Goal: Information Seeking & Learning: Learn about a topic

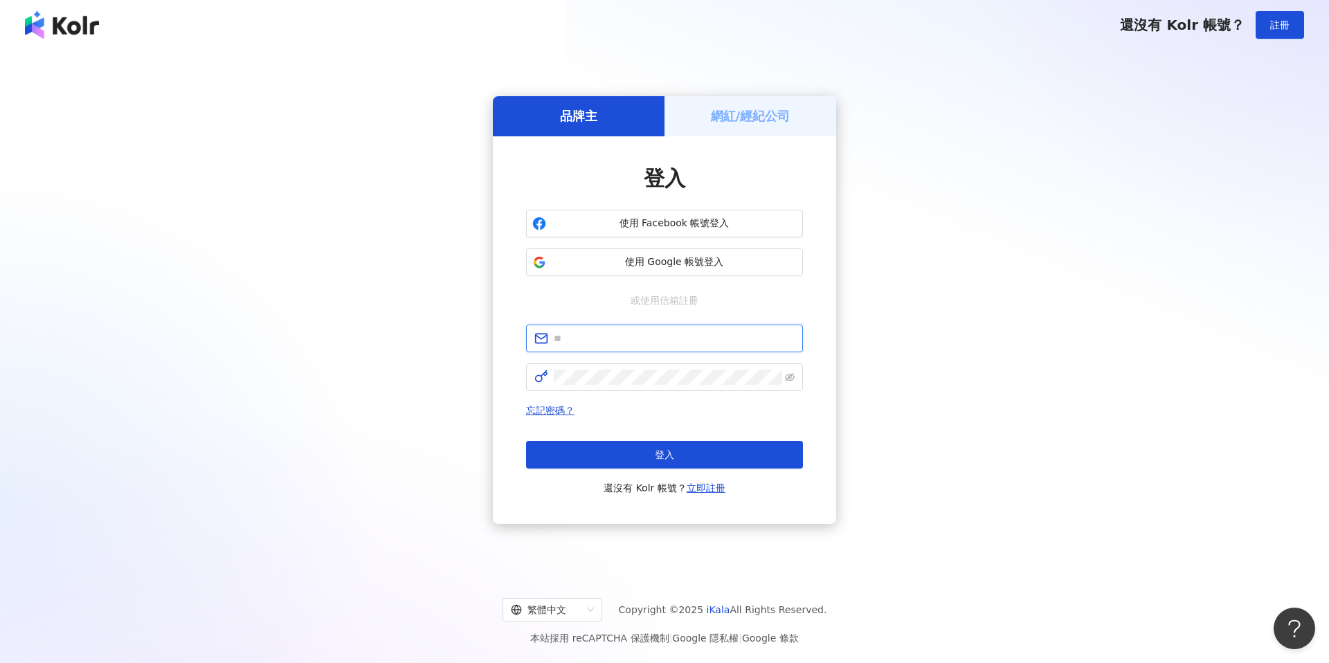
click at [631, 331] on input "text" at bounding box center [674, 338] width 241 height 15
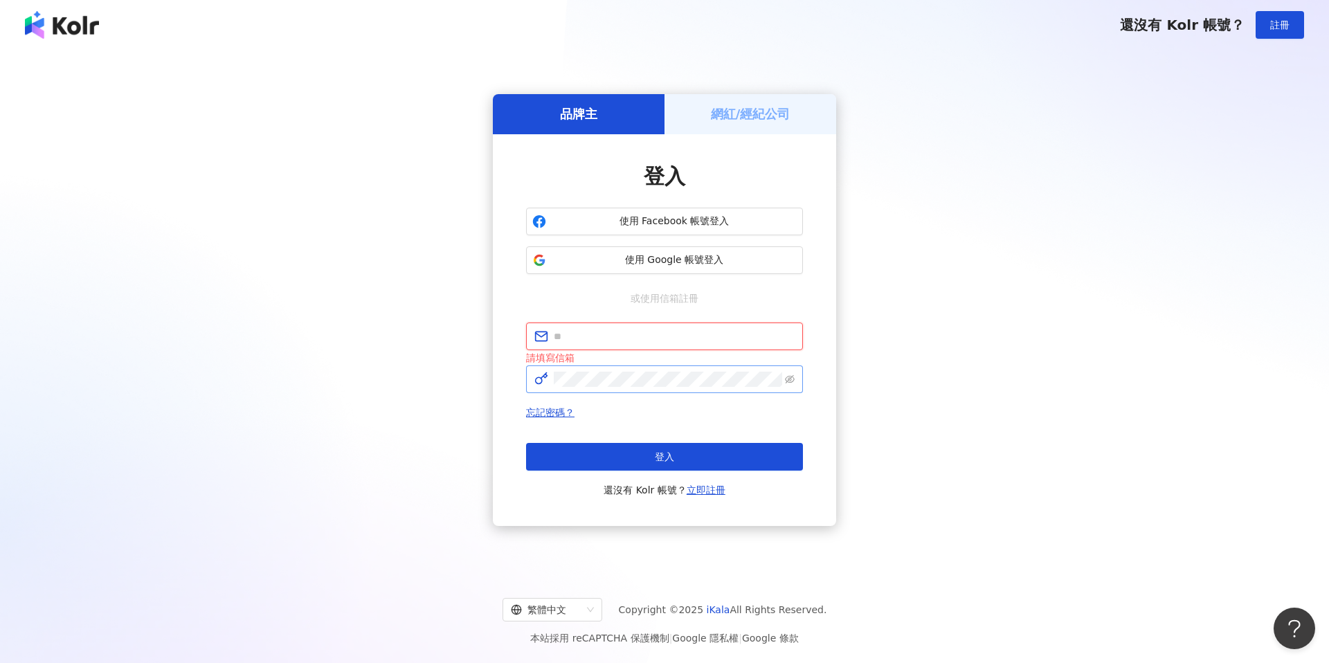
type input "**********"
click at [604, 450] on button "登入" at bounding box center [664, 457] width 277 height 28
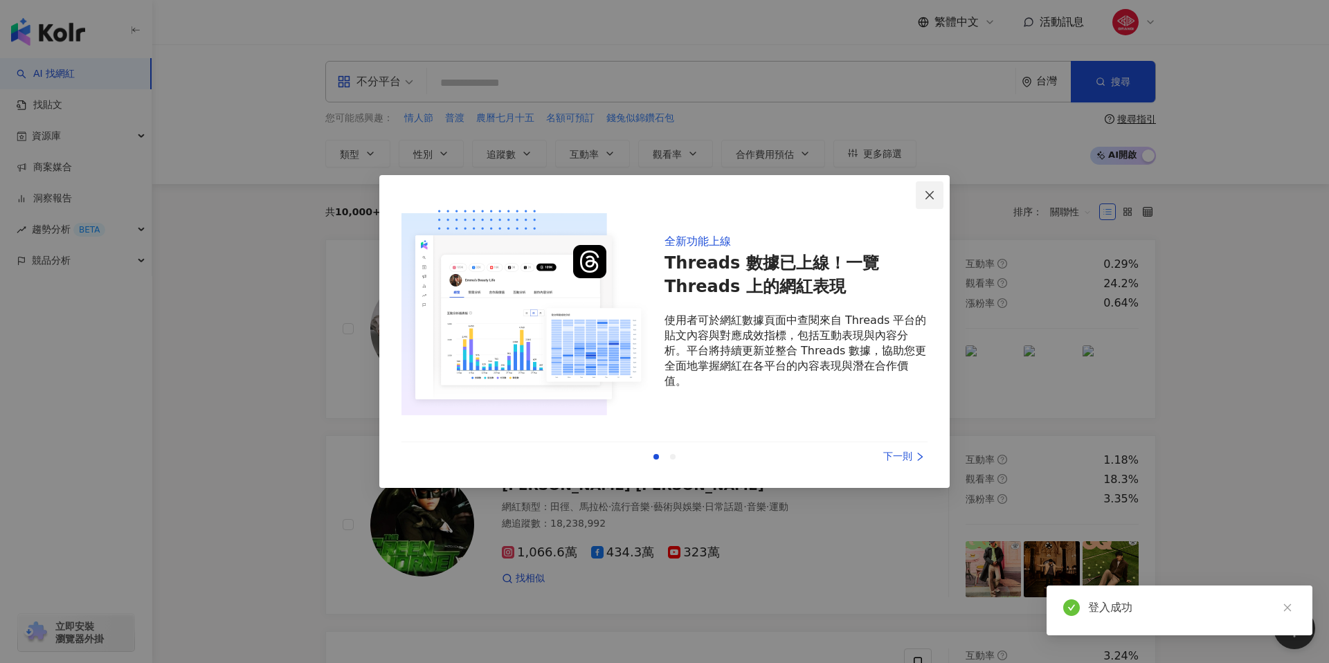
click at [931, 192] on icon "close" at bounding box center [929, 195] width 11 height 11
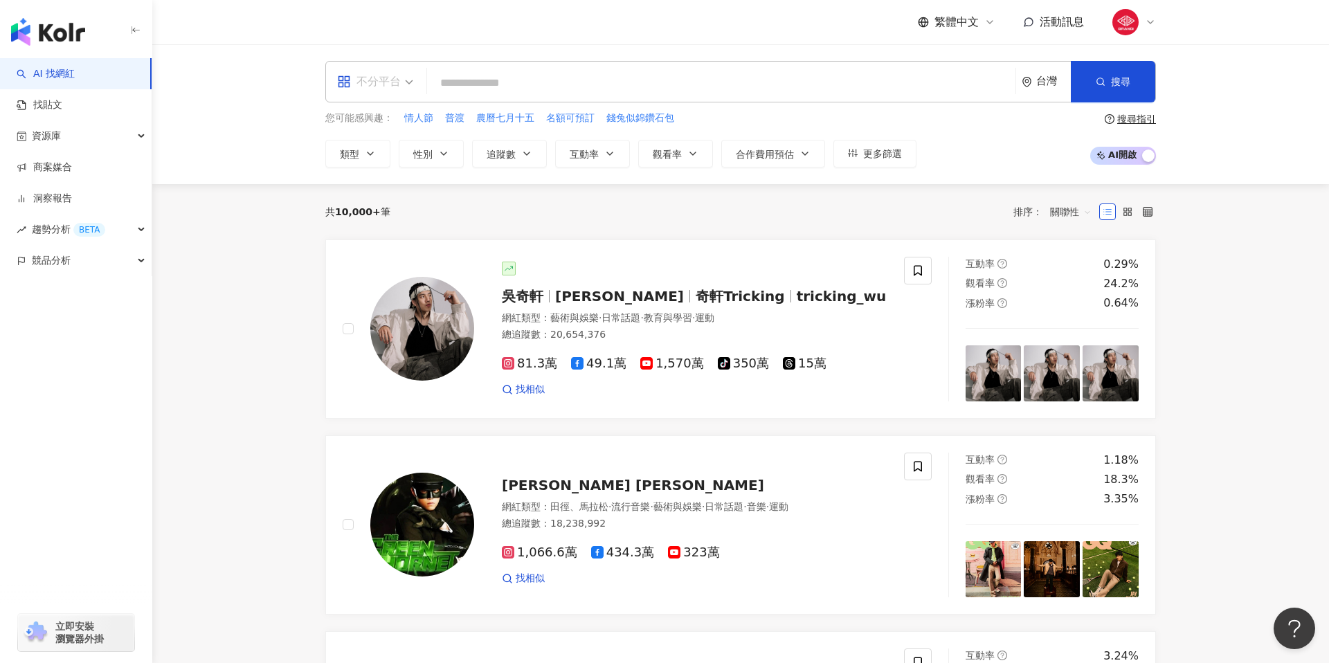
click at [348, 82] on icon "appstore" at bounding box center [343, 81] width 11 height 11
click at [389, 151] on div "Instagram" at bounding box center [379, 145] width 78 height 17
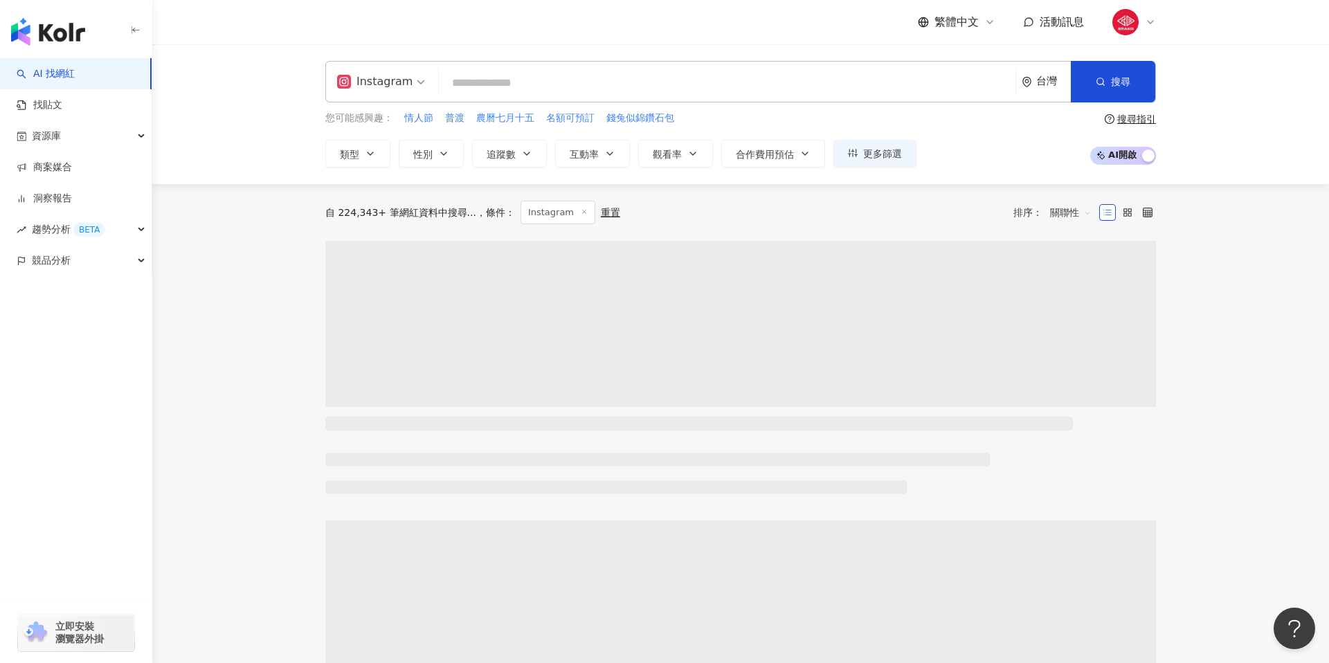
click at [522, 78] on input "search" at bounding box center [726, 83] width 565 height 26
type input "*"
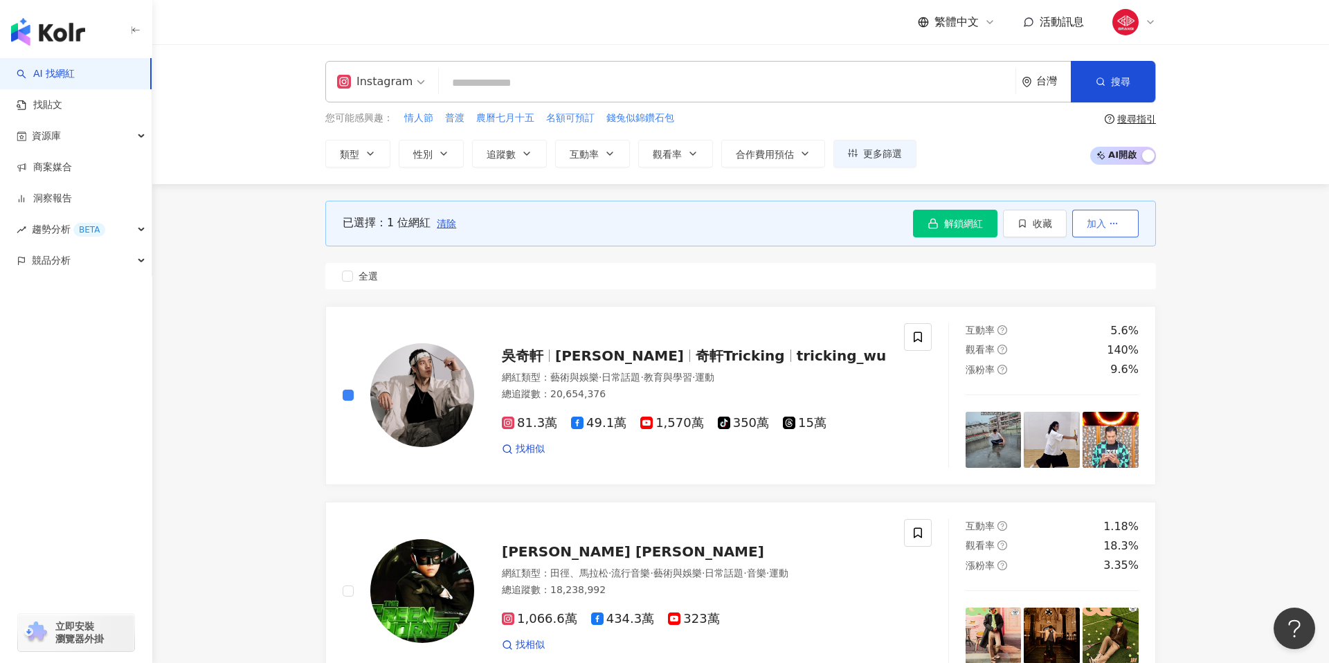
click at [1120, 224] on button "加入" at bounding box center [1105, 224] width 66 height 28
click at [445, 218] on span "清除" at bounding box center [446, 223] width 19 height 11
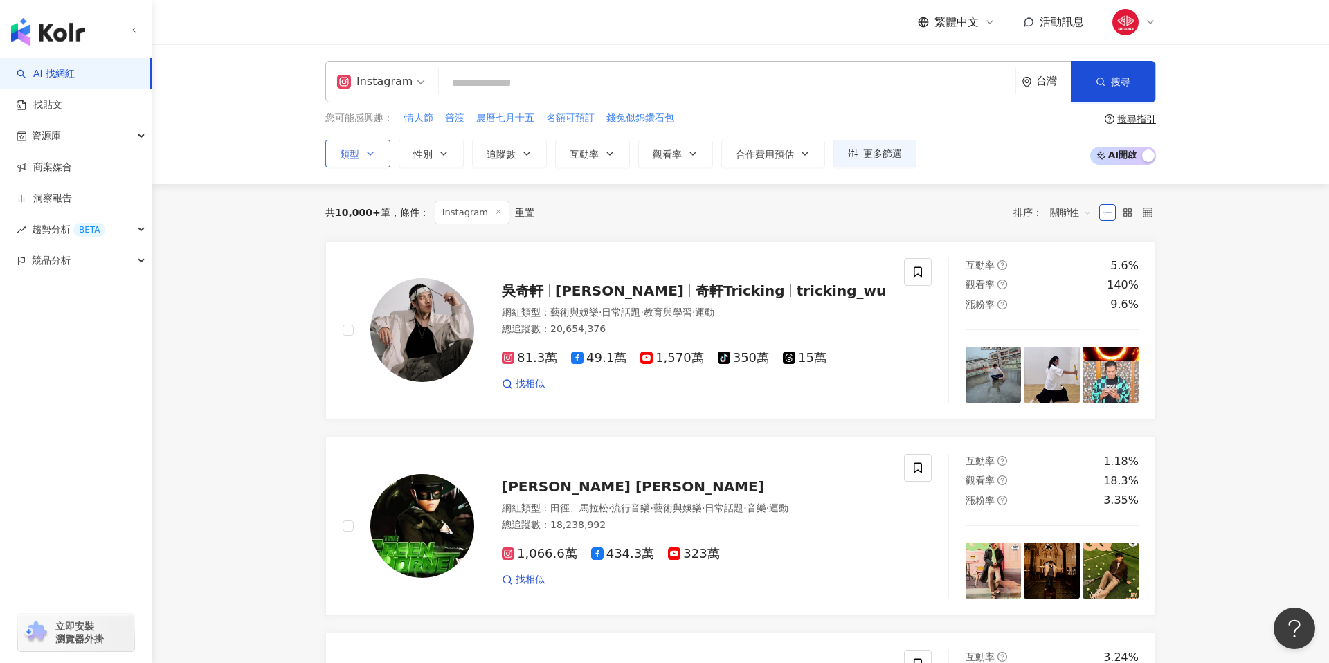
click at [385, 144] on button "類型" at bounding box center [357, 154] width 65 height 28
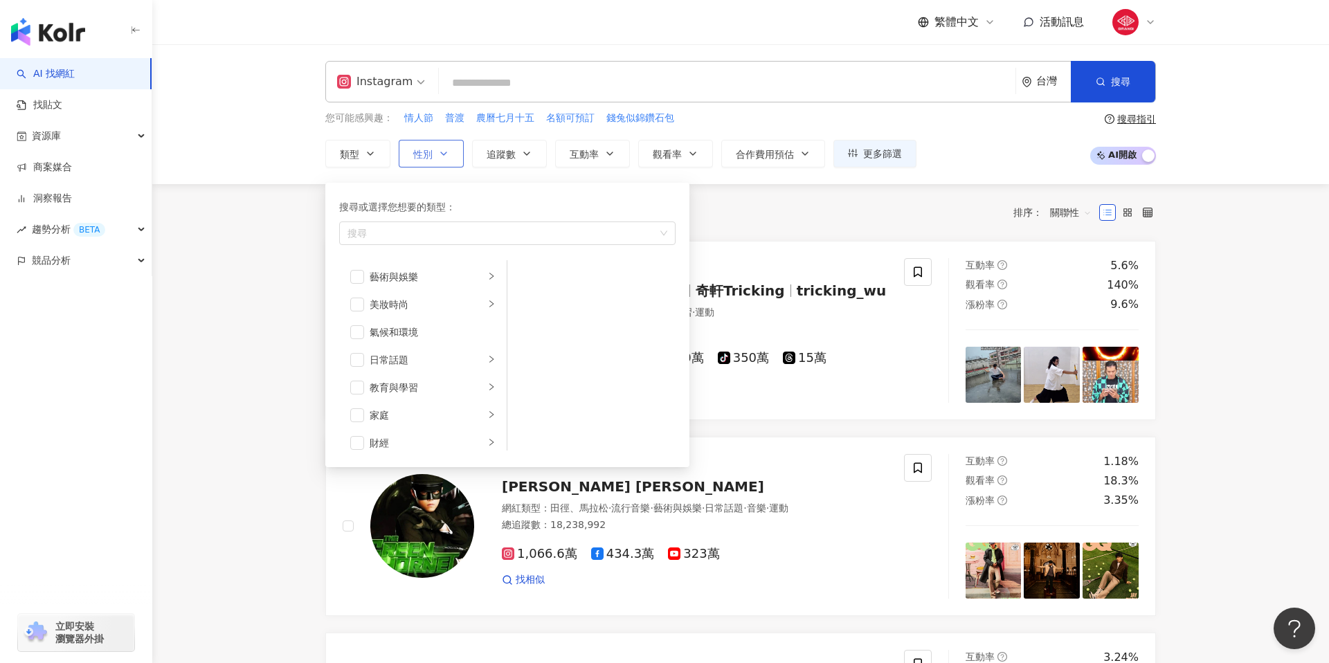
click at [431, 165] on button "性別" at bounding box center [431, 154] width 65 height 28
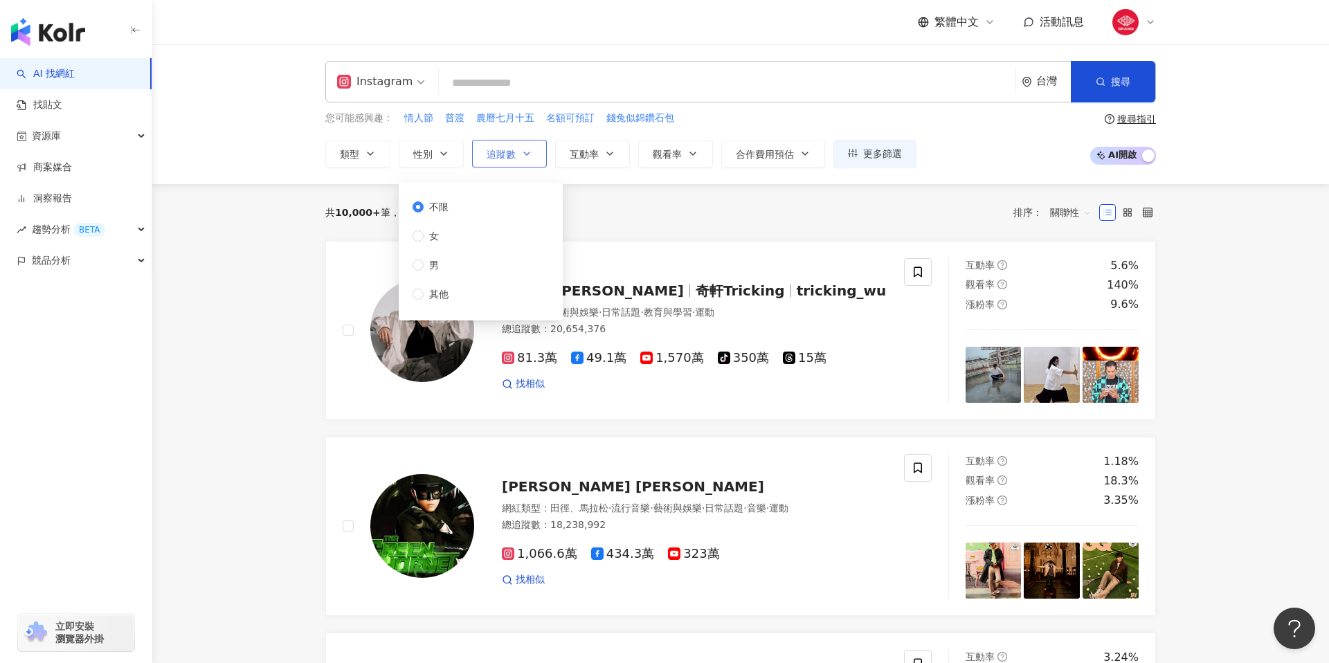
click at [520, 167] on button "追蹤數" at bounding box center [509, 154] width 75 height 28
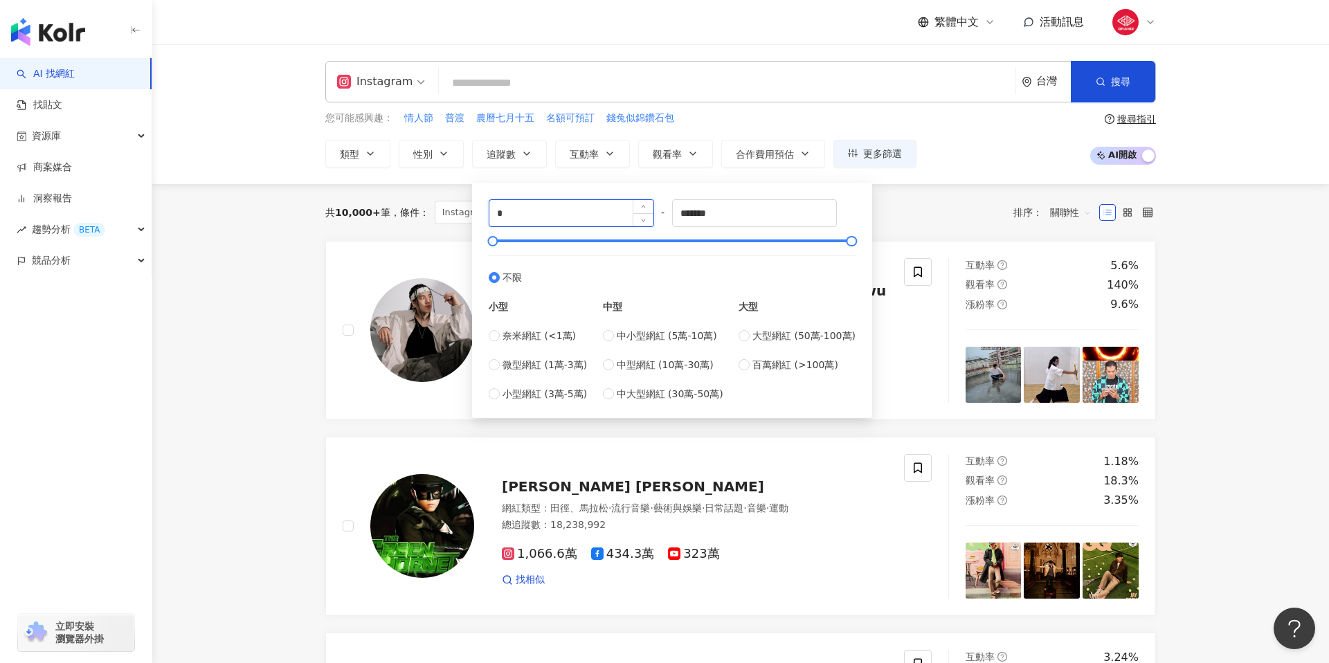
click at [583, 223] on input "*" at bounding box center [571, 213] width 164 height 26
type input "*"
type input "******"
click at [735, 217] on input "*******" at bounding box center [755, 213] width 164 height 26
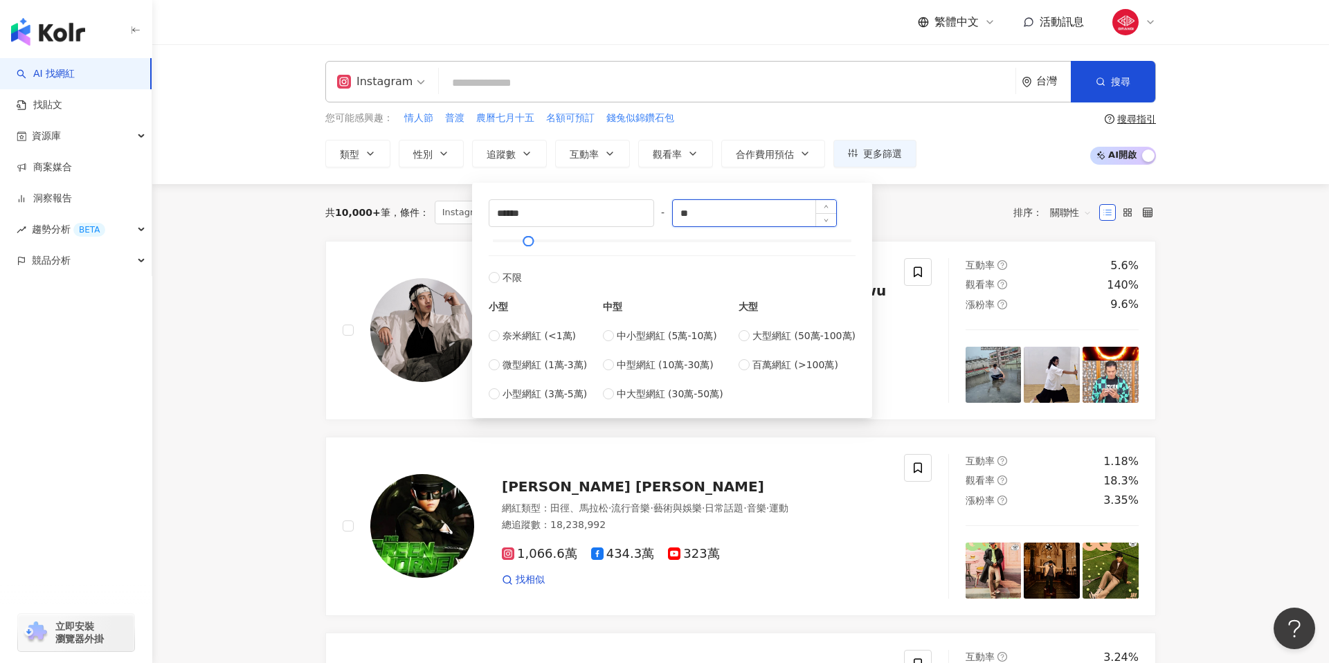
type input "*"
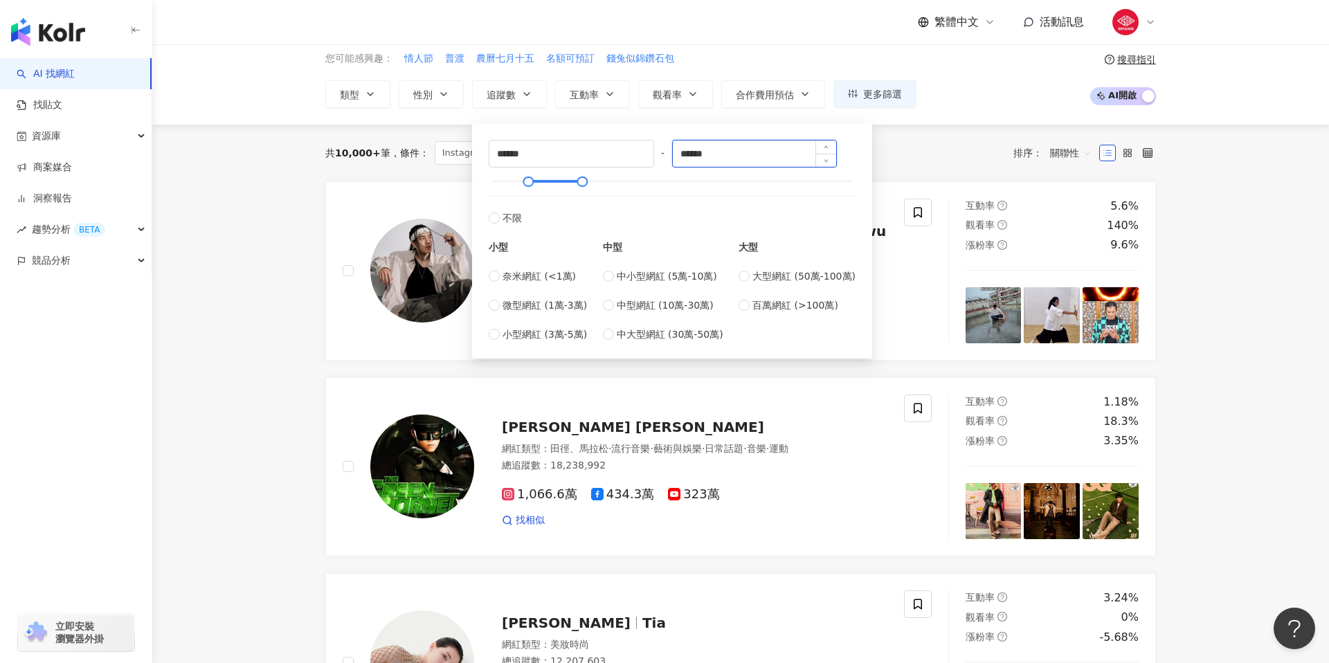
scroll to position [70, 0]
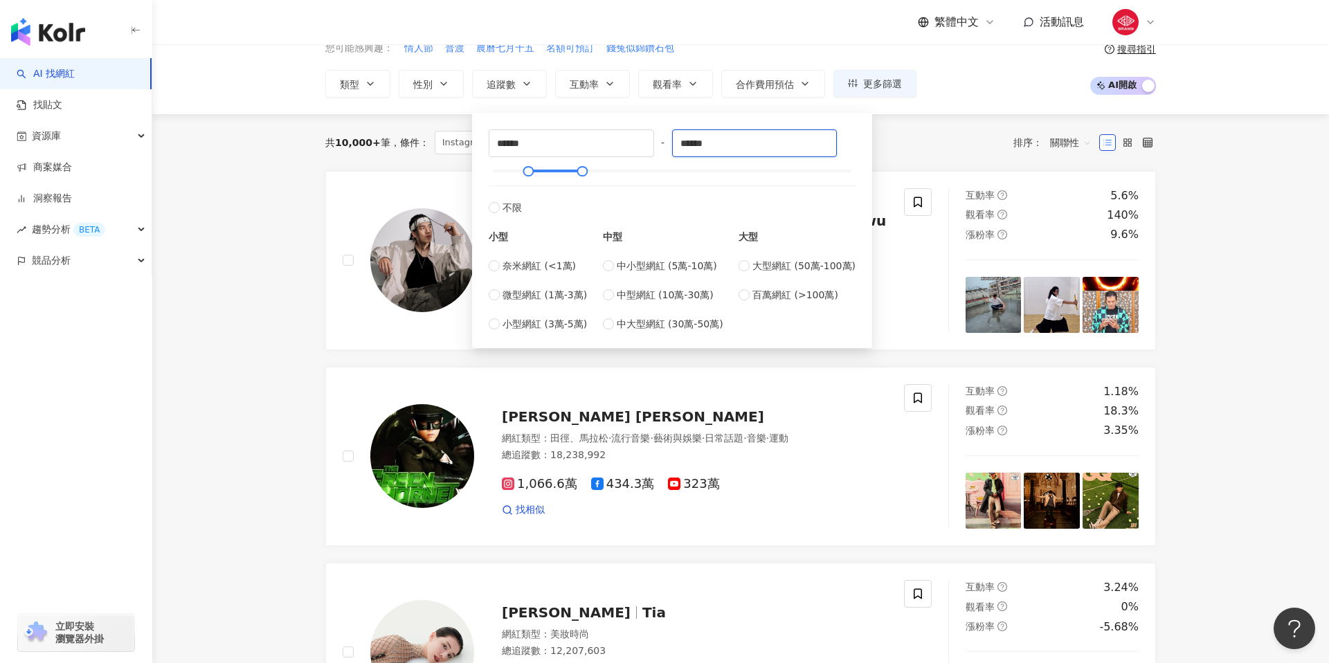
type input "******"
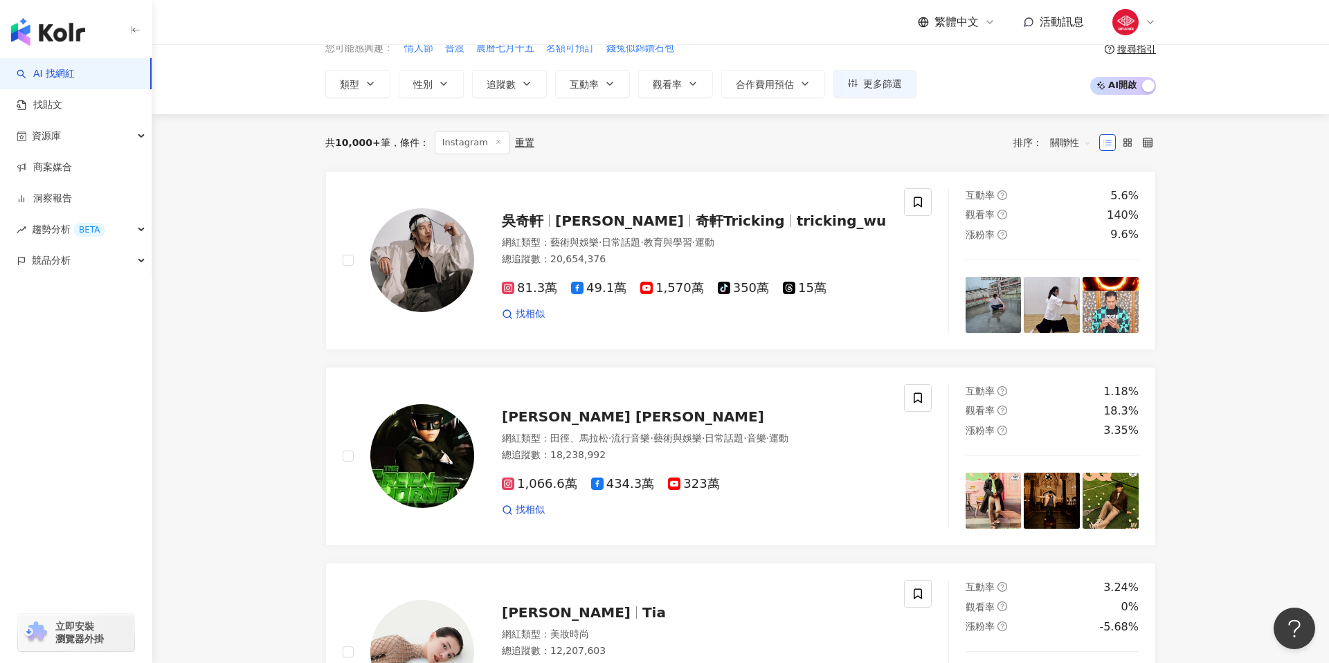
click at [925, 152] on div "共 10,000+ 筆 條件 ： Instagram 重置 排序： 關聯性" at bounding box center [740, 143] width 830 height 24
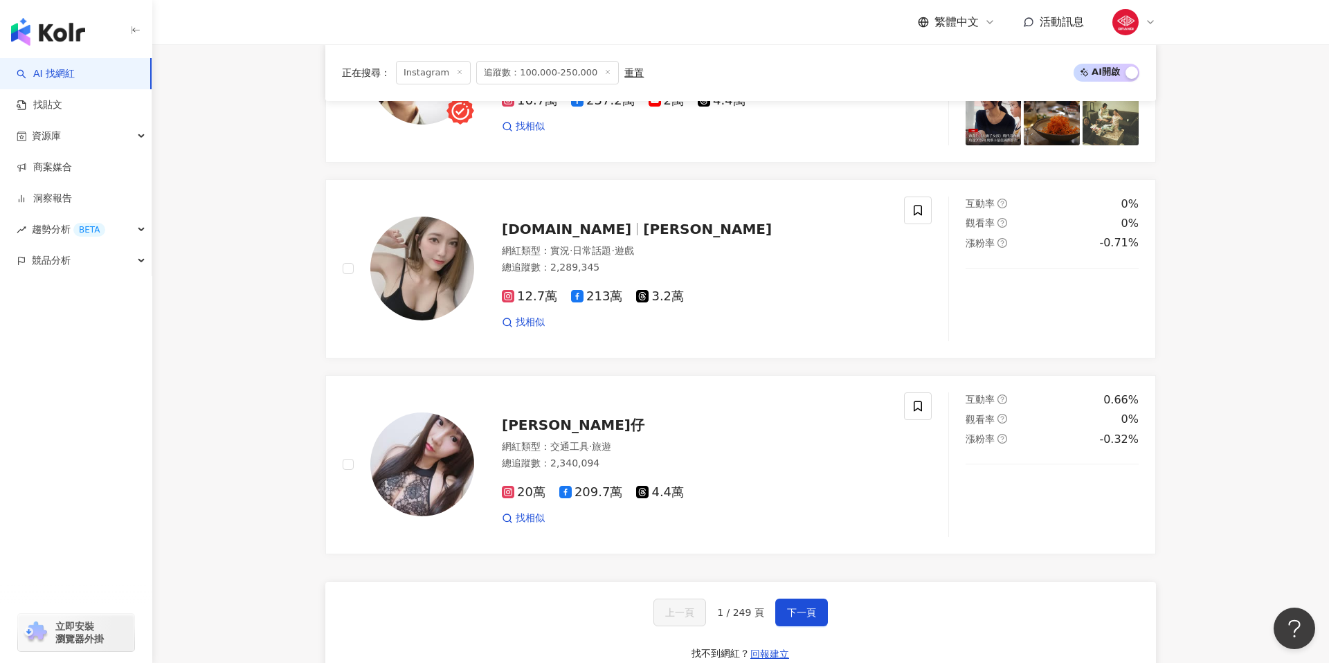
scroll to position [2541, 0]
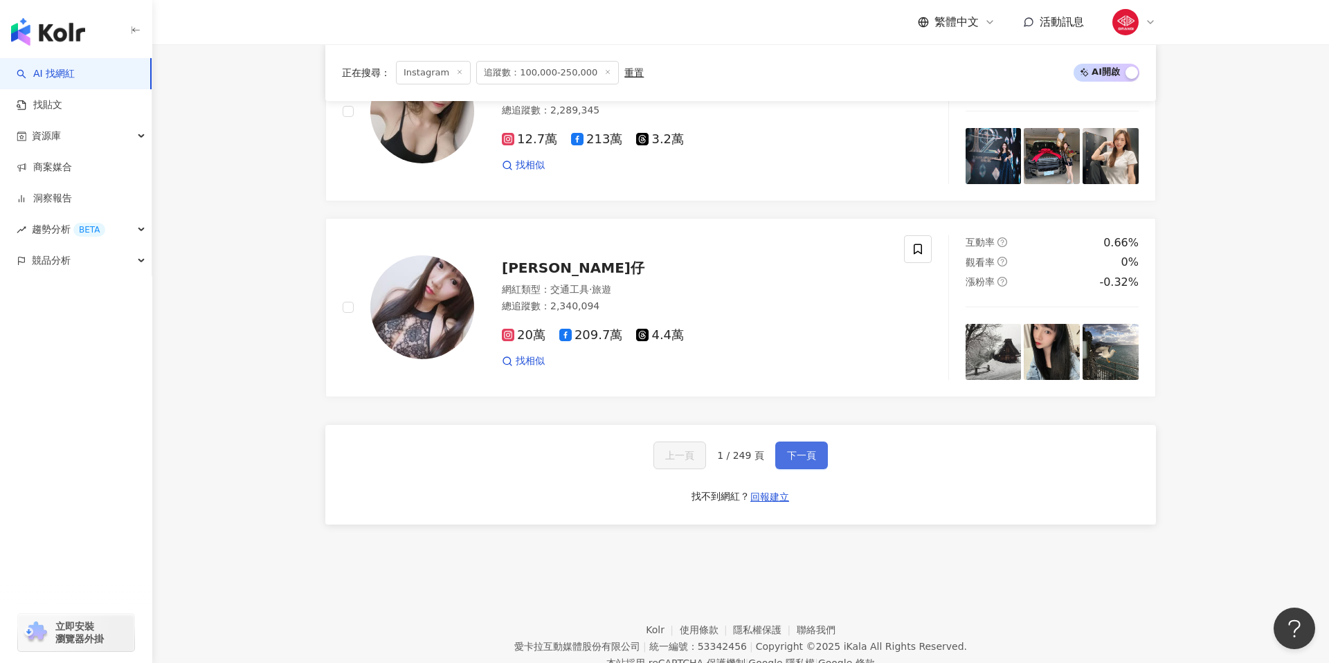
click at [808, 450] on span "下一頁" at bounding box center [801, 455] width 29 height 11
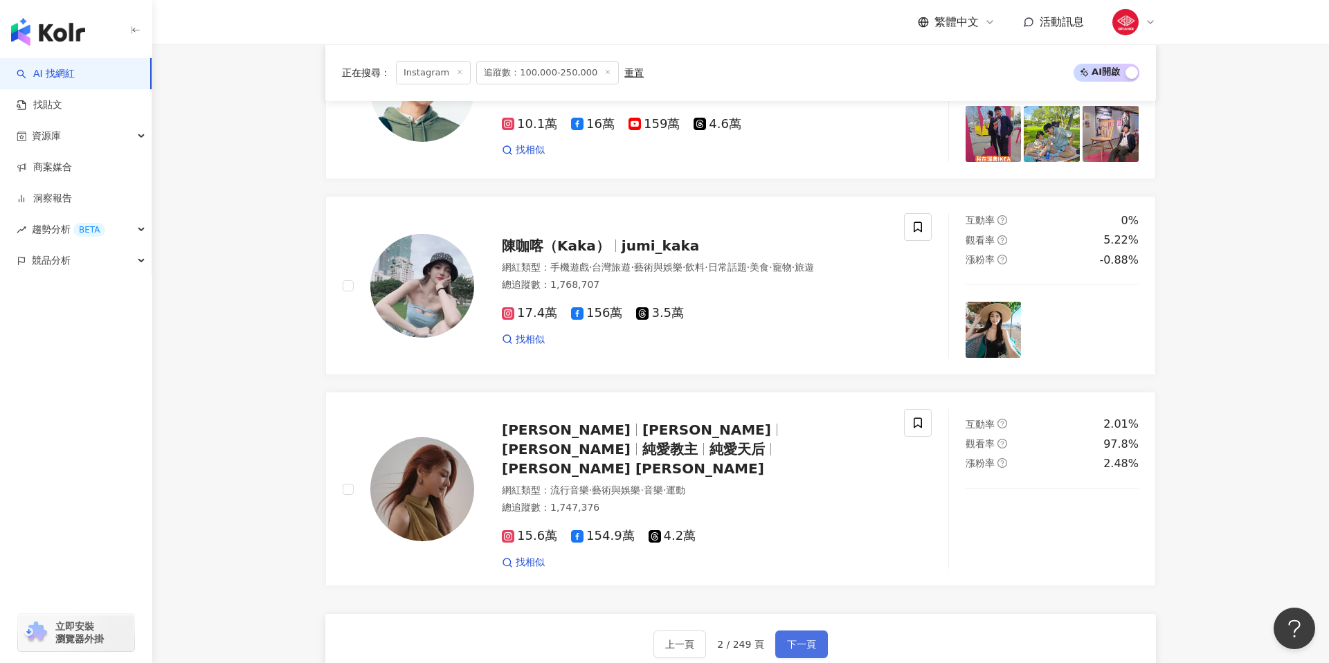
scroll to position [2341, 0]
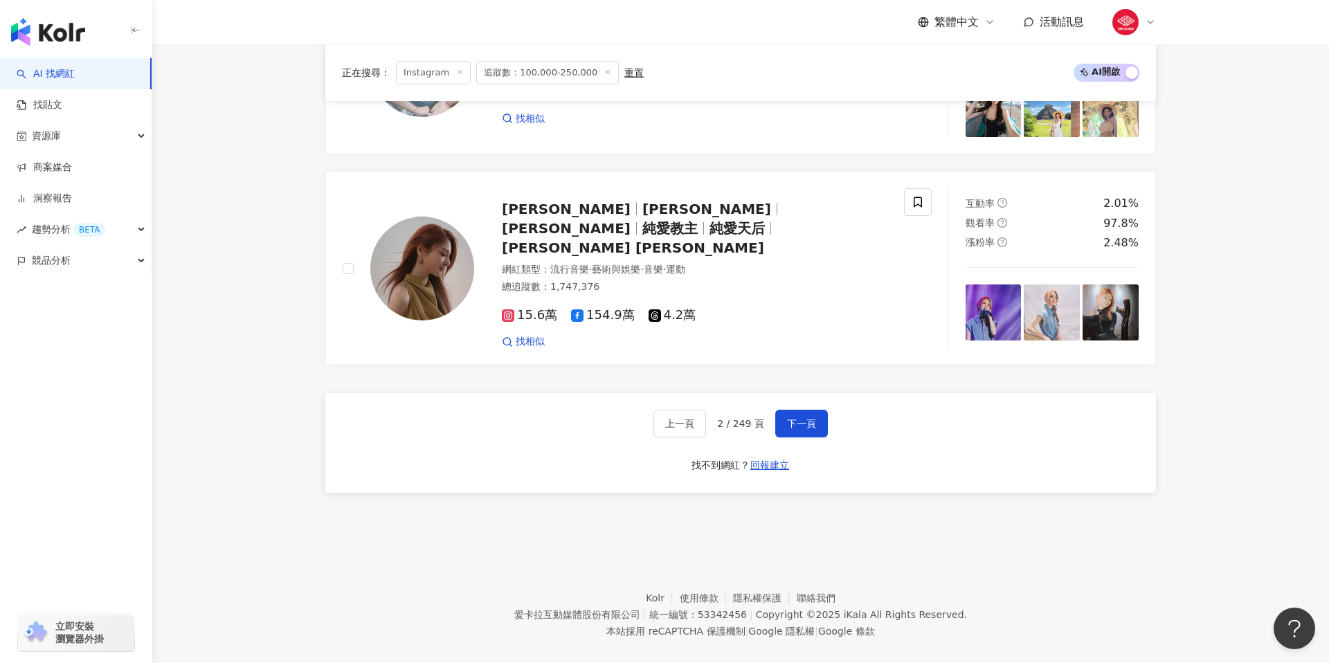
scroll to position [2565, 0]
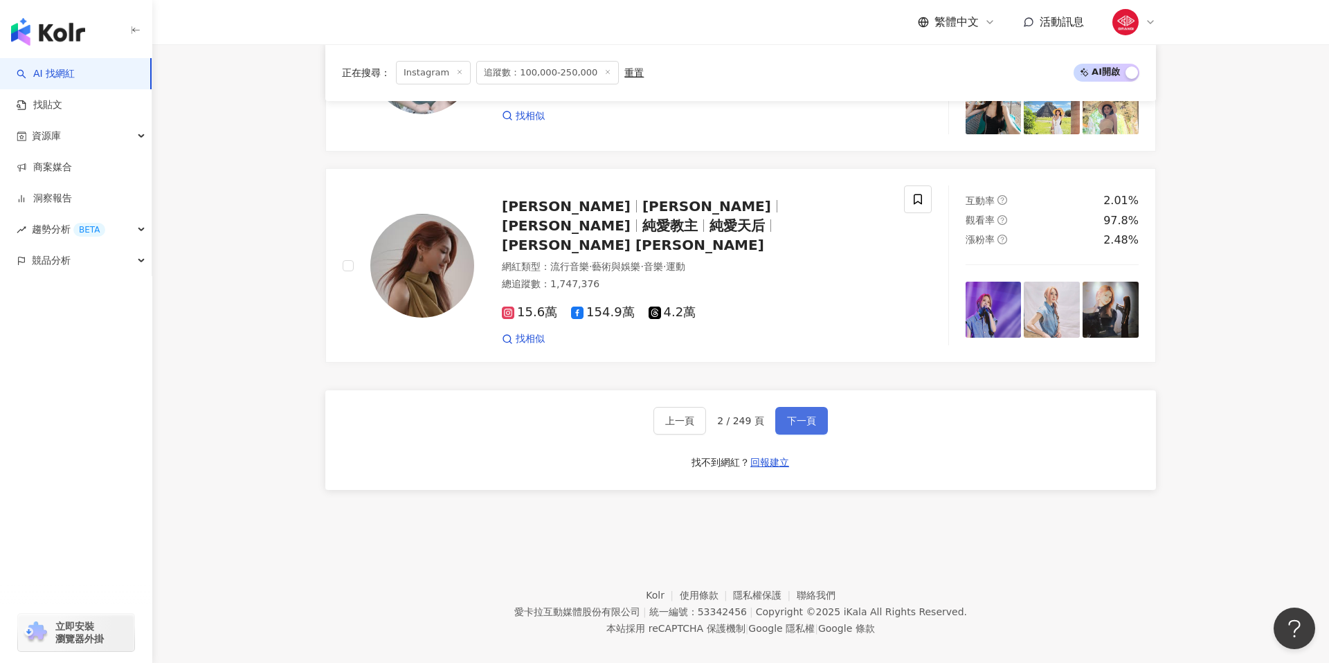
click at [806, 412] on button "下一頁" at bounding box center [801, 421] width 53 height 28
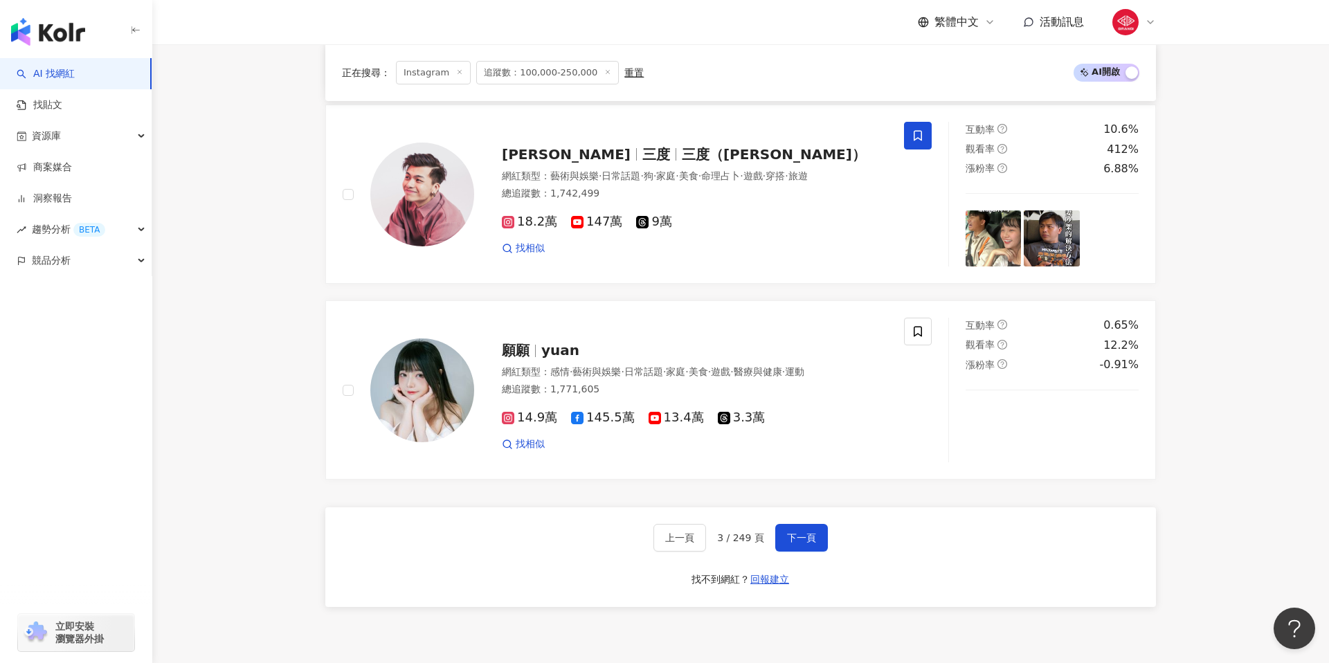
scroll to position [2605, 0]
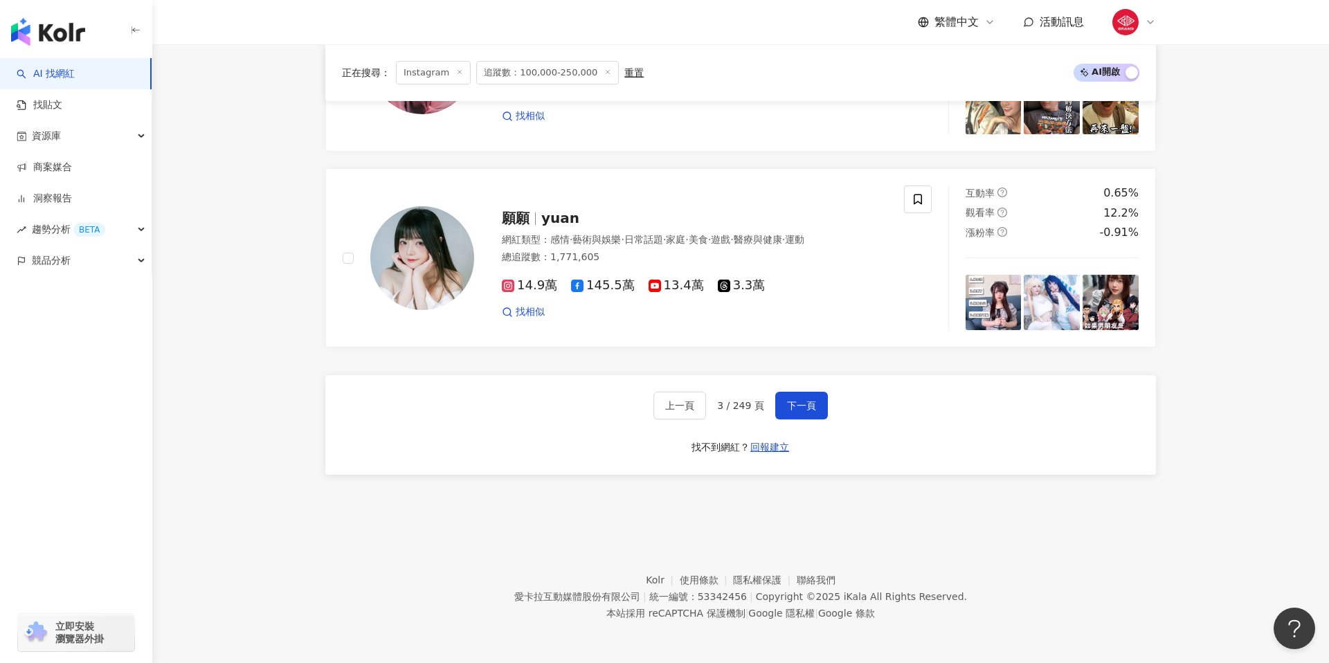
click at [826, 405] on div "上一頁 3 / 249 頁 下一頁 找不到網紅？ 回報建立" at bounding box center [740, 425] width 830 height 100
click at [820, 408] on button "下一頁" at bounding box center [801, 406] width 53 height 28
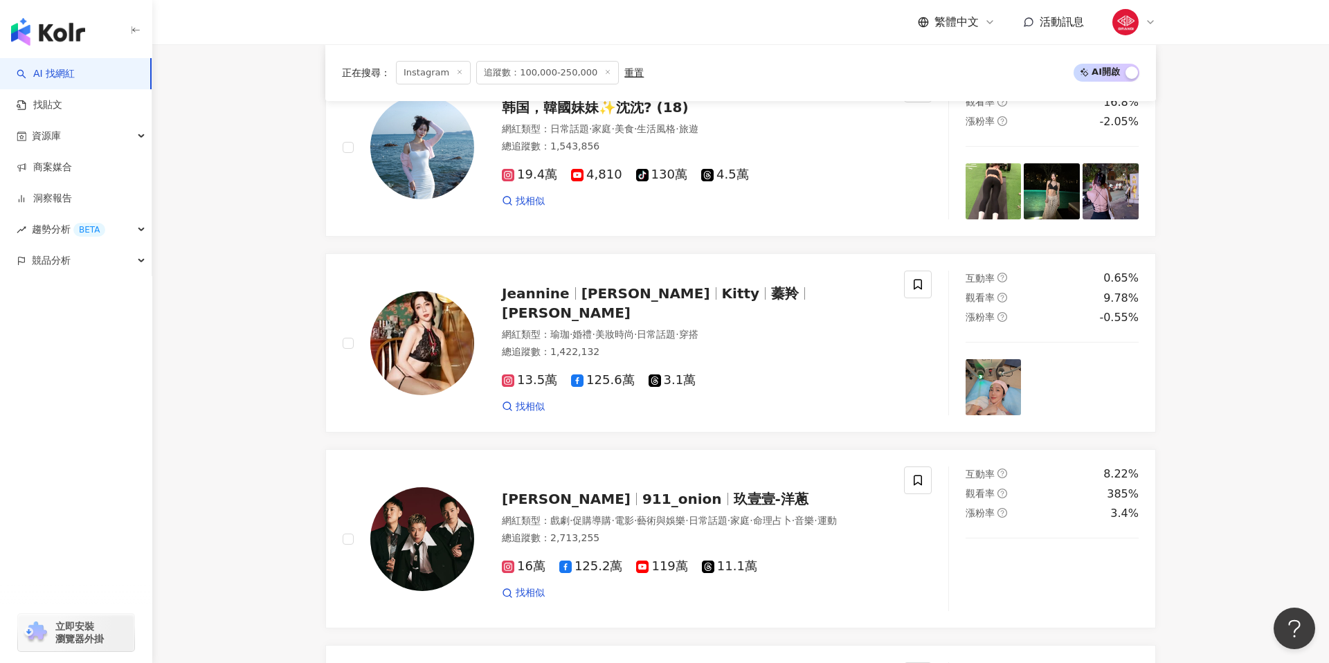
scroll to position [2531, 0]
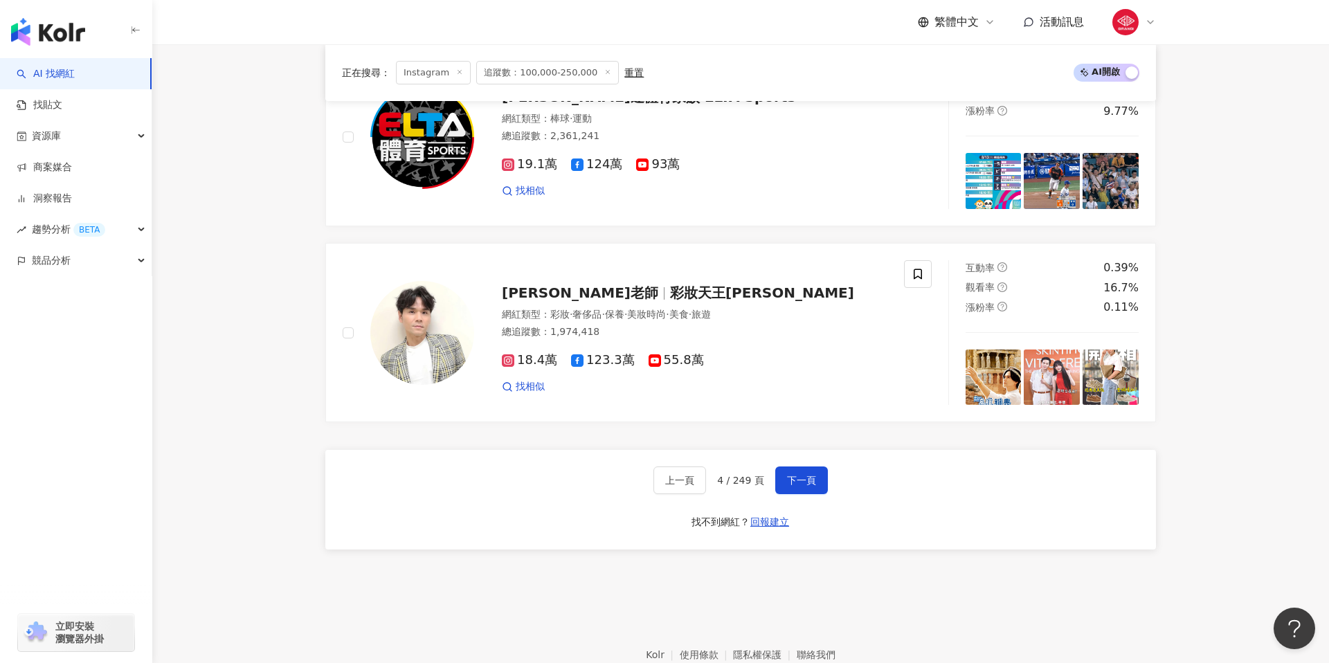
click at [788, 460] on div "上一頁 4 / 249 頁 下一頁 找不到網紅？ 回報建立" at bounding box center [740, 500] width 830 height 100
click at [799, 480] on span "下一頁" at bounding box center [801, 480] width 29 height 11
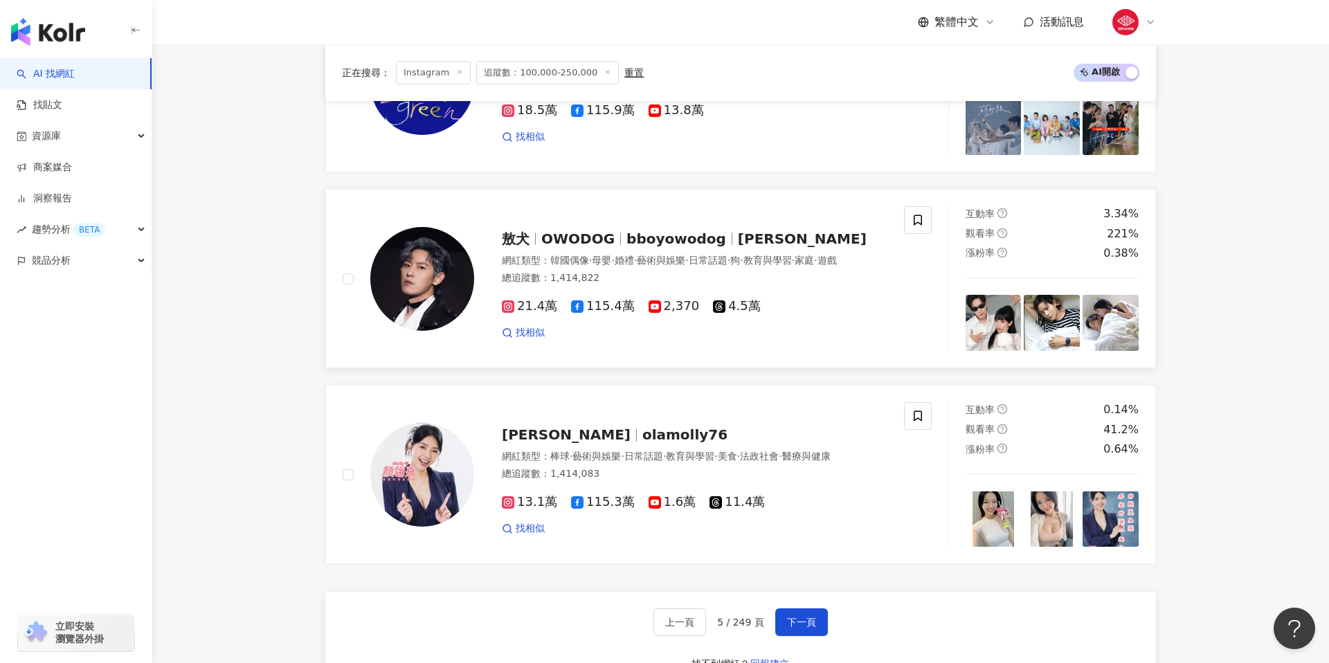
scroll to position [2429, 0]
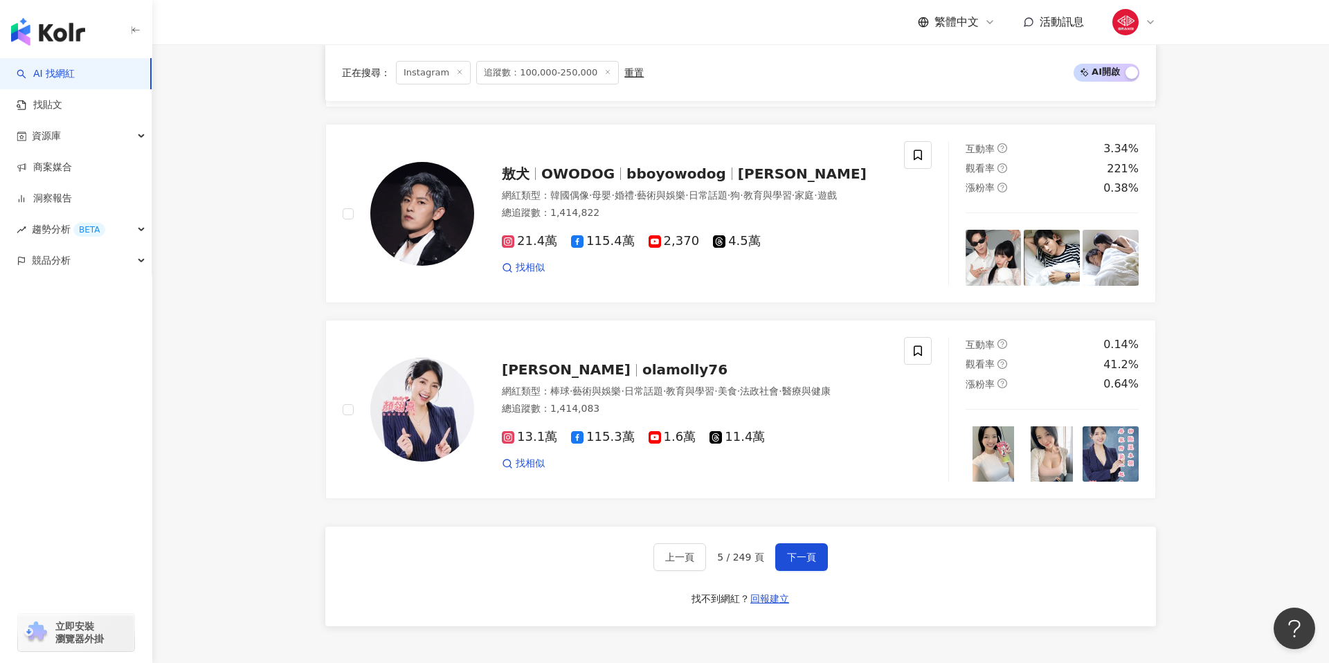
click at [790, 563] on div "上一頁 5 / 249 頁 下一頁 找不到網紅？ 回報建立" at bounding box center [740, 577] width 830 height 100
click at [795, 551] on button "下一頁" at bounding box center [801, 557] width 53 height 28
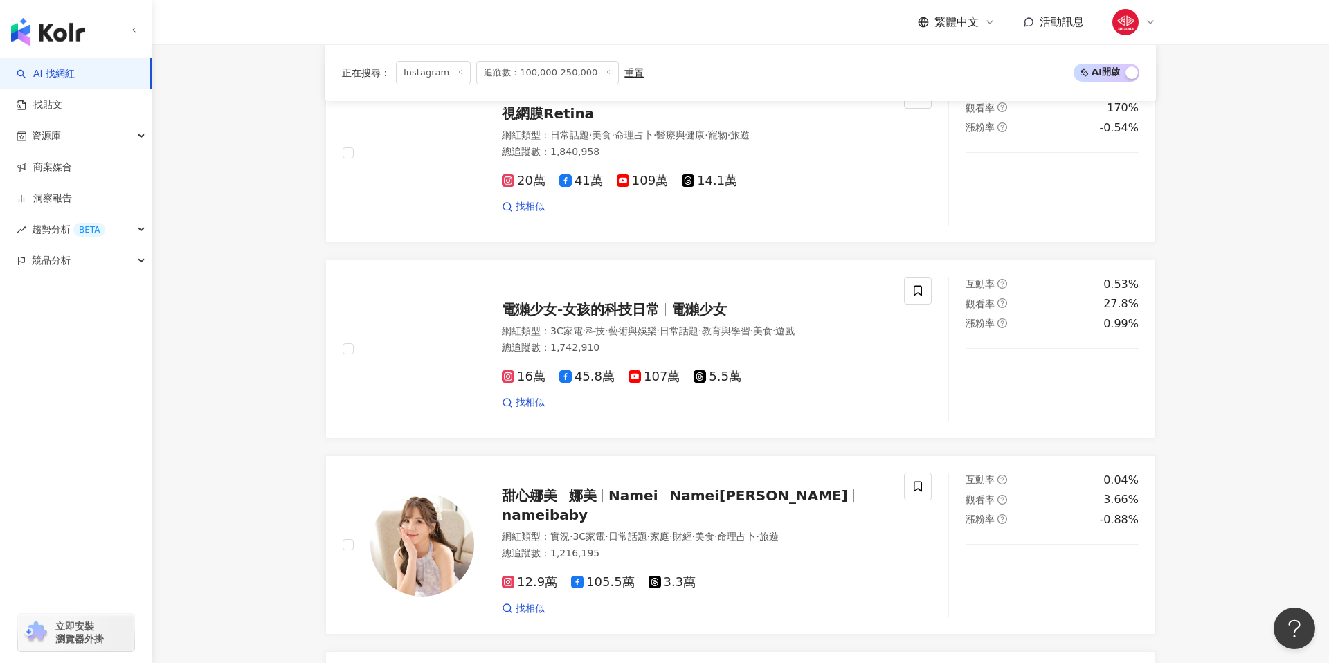
scroll to position [2565, 0]
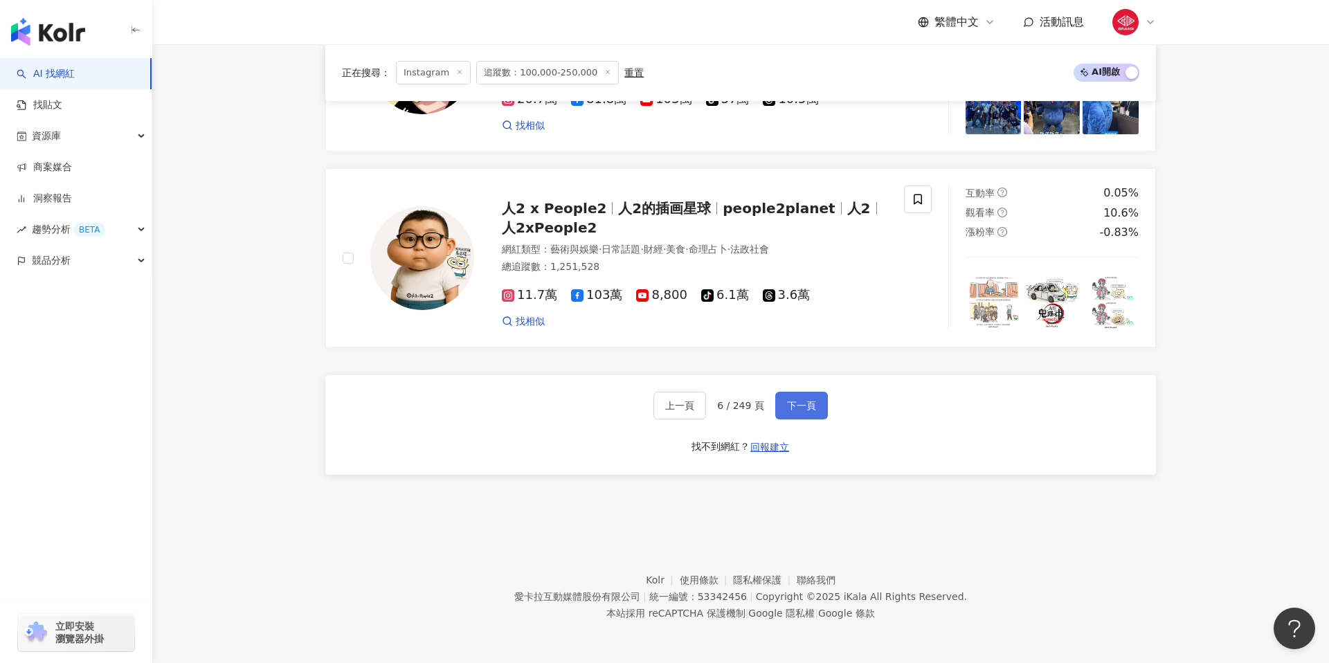
click at [790, 418] on button "下一頁" at bounding box center [801, 406] width 53 height 28
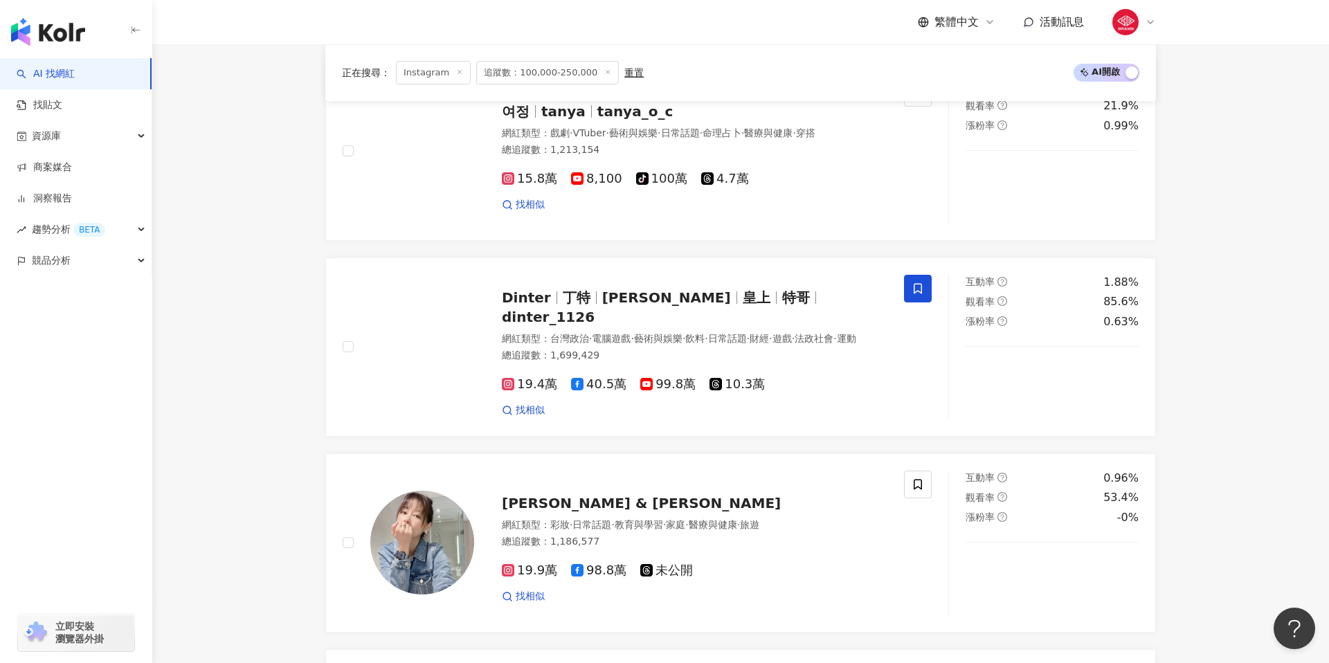
scroll to position [1470, 0]
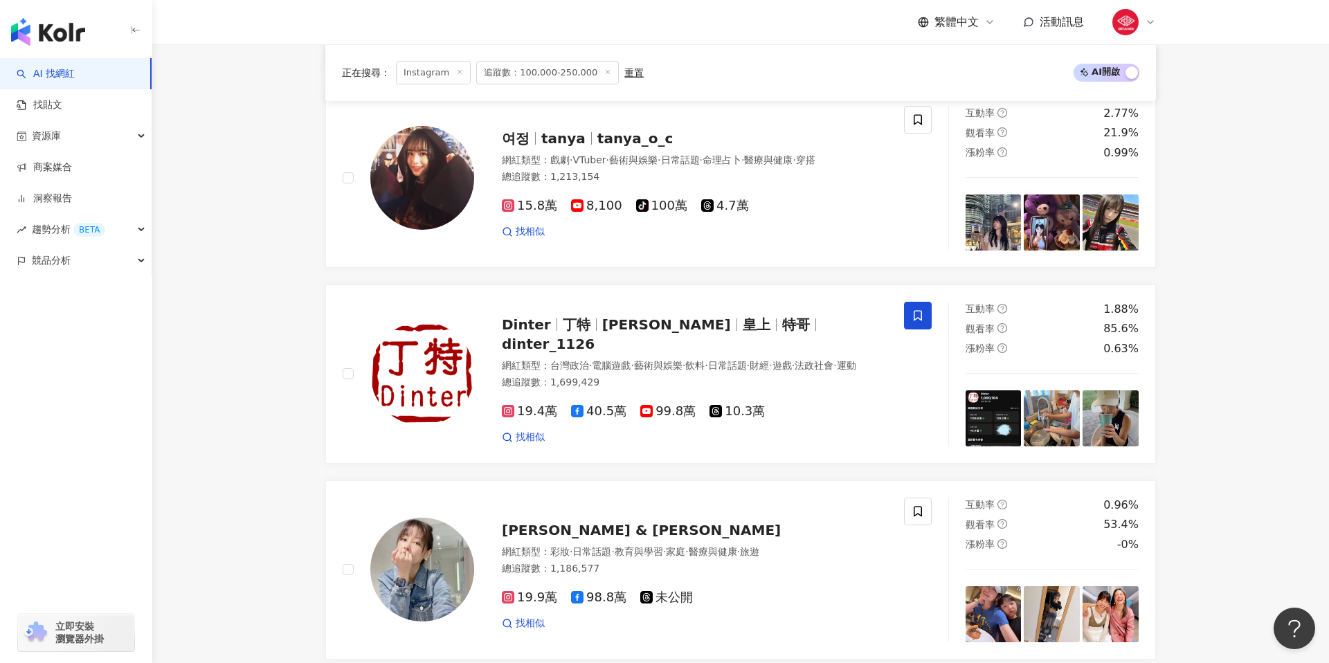
click at [792, 456] on link "Dinter 丁特 薛弘偉 皇上 特哥 dinter_1126 網紅類型 ： 台灣政治 · 電腦遊戲 · 藝術與娛樂 · 飲料 · 日常話題 · 財經 · 遊…" at bounding box center [740, 373] width 830 height 179
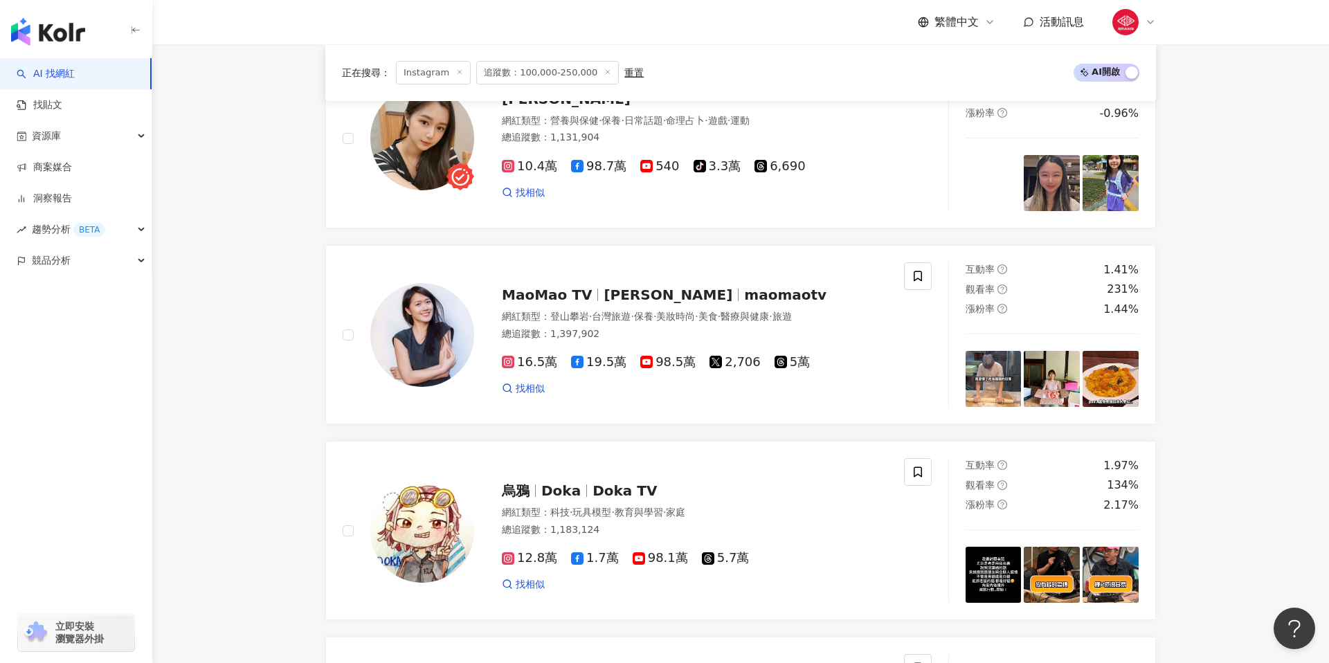
scroll to position [2565, 0]
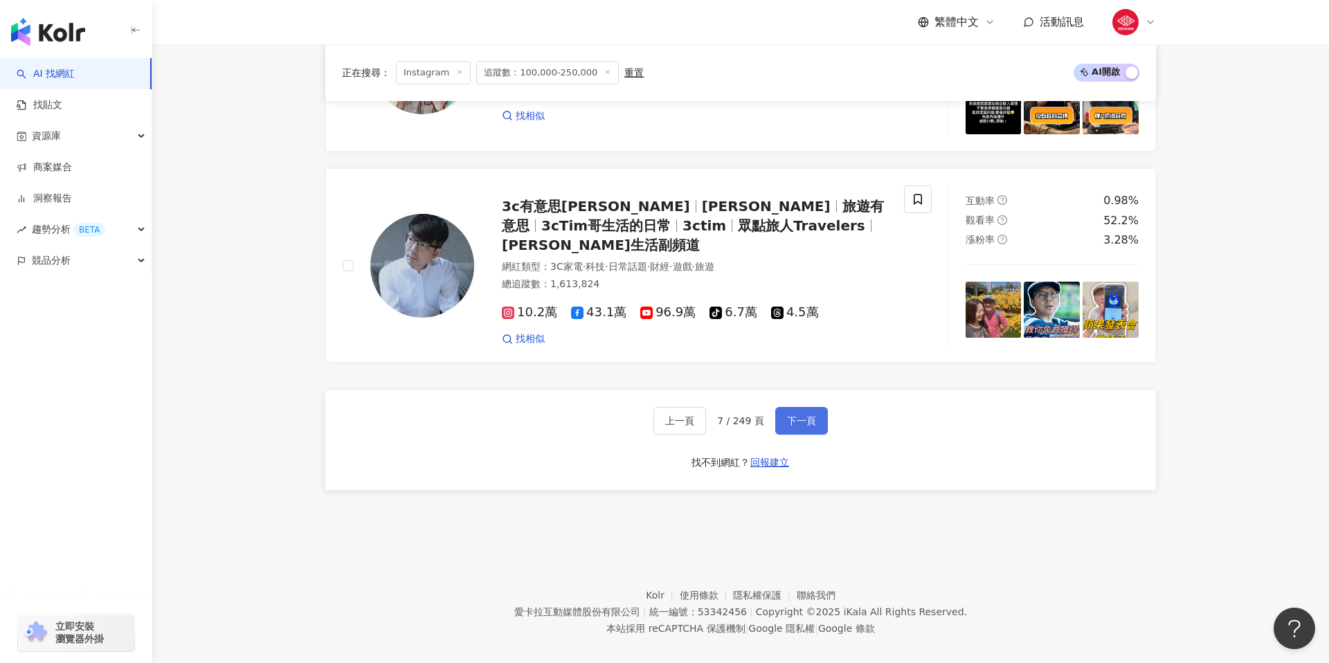
click at [801, 415] on span "下一頁" at bounding box center [801, 420] width 29 height 11
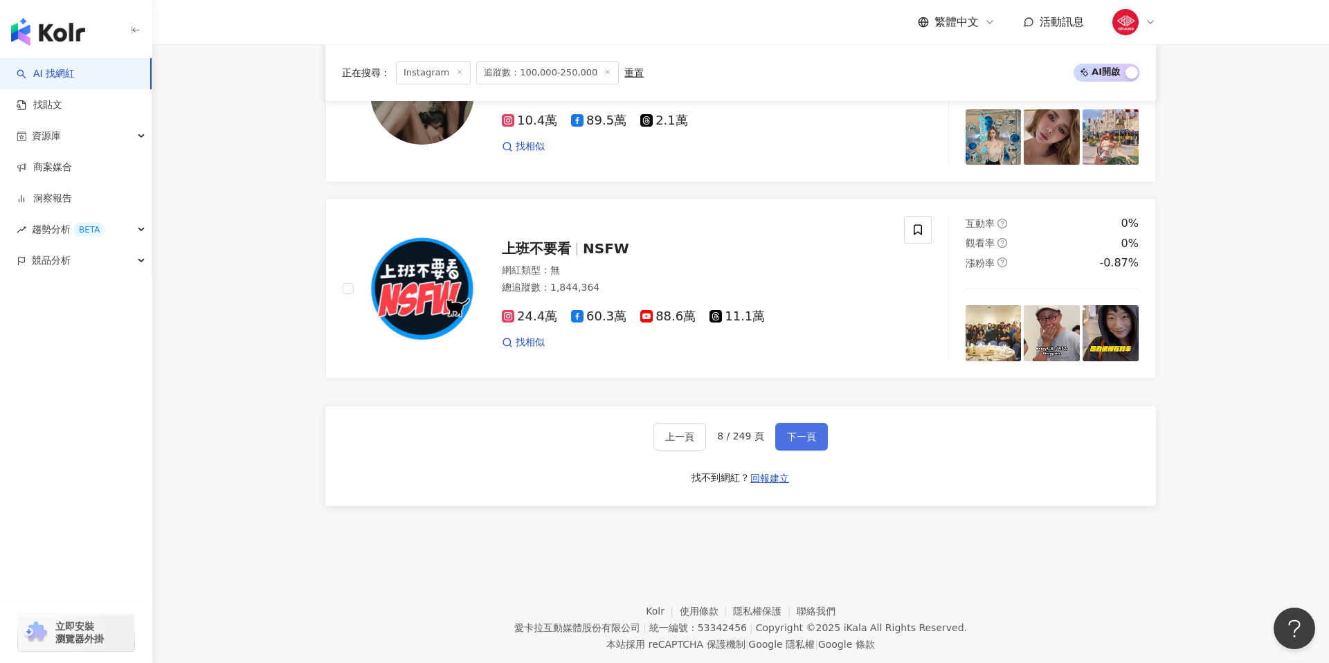
click at [799, 431] on span "下一頁" at bounding box center [801, 436] width 29 height 11
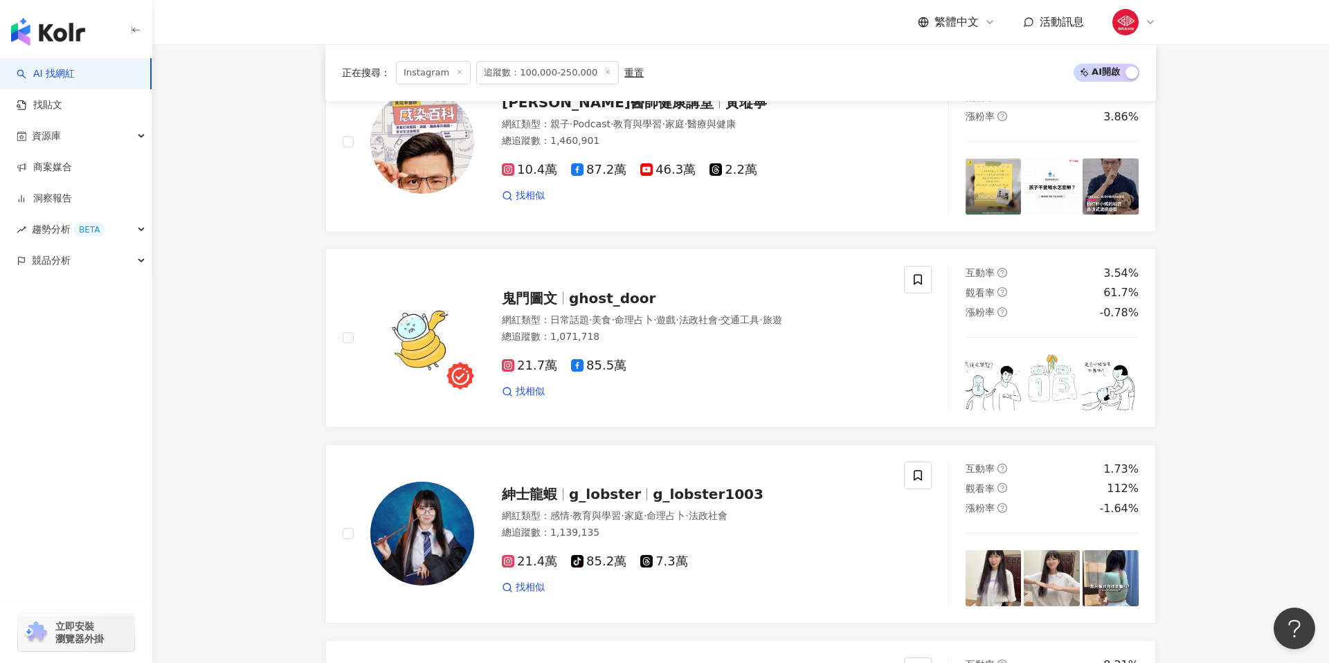
scroll to position [0, 0]
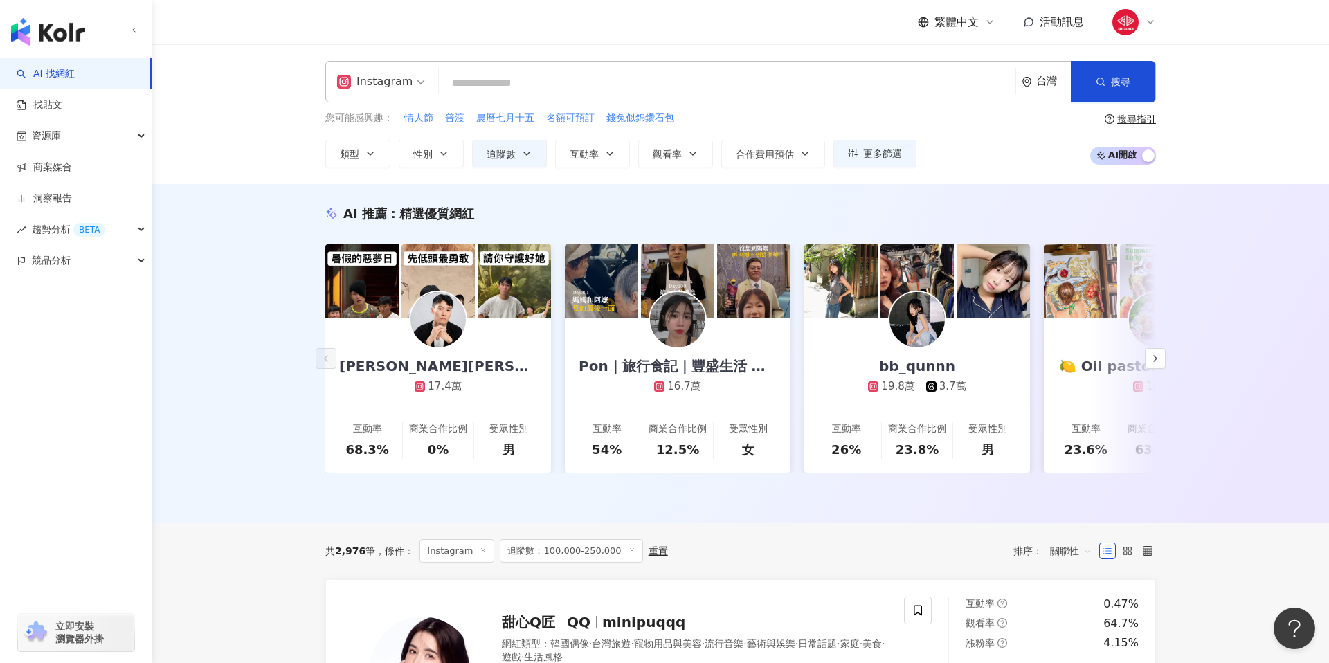
click at [98, 39] on div "button" at bounding box center [76, 29] width 152 height 58
click at [74, 31] on img "button" at bounding box center [48, 32] width 74 height 28
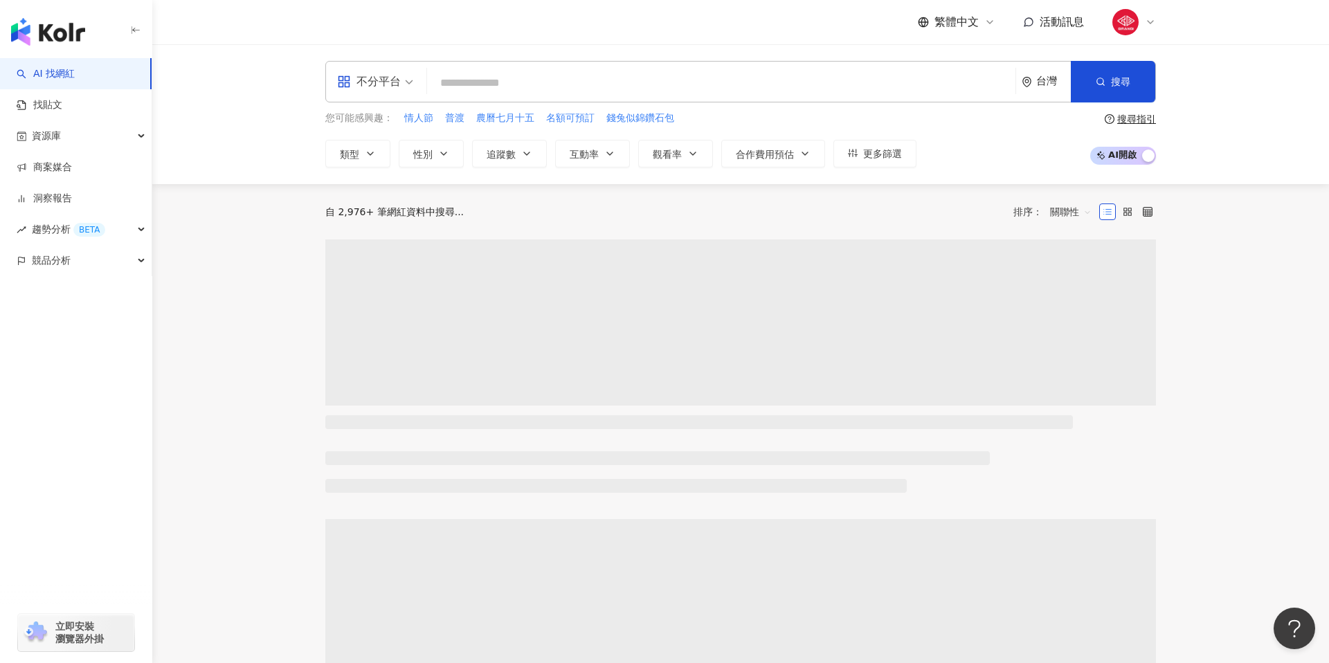
click at [617, 84] on input "search" at bounding box center [721, 83] width 577 height 26
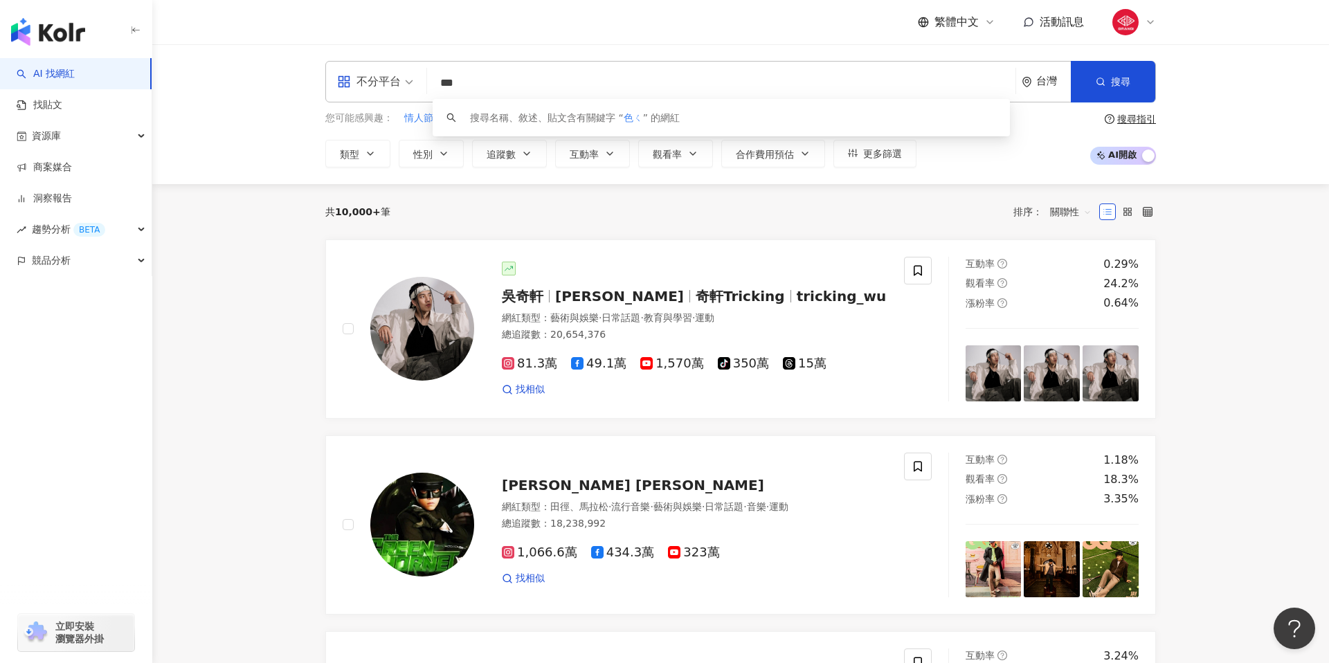
type input "**"
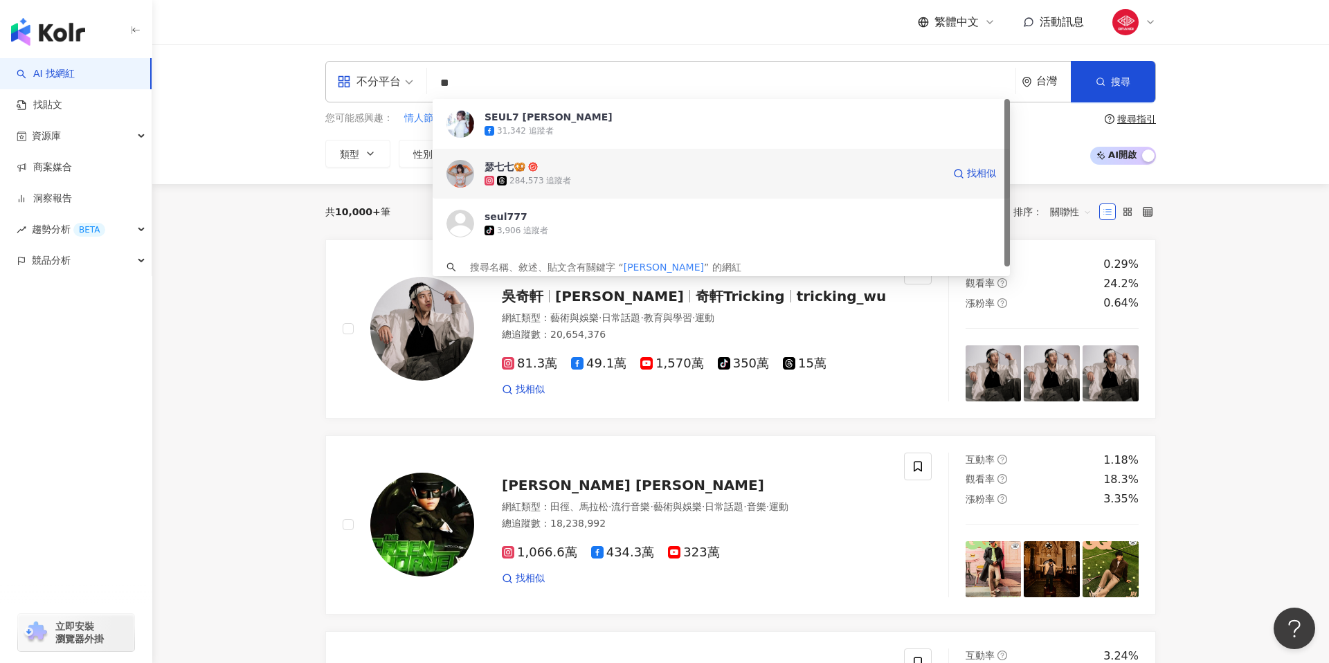
click at [656, 182] on div "284,573 追蹤者" at bounding box center [713, 181] width 458 height 14
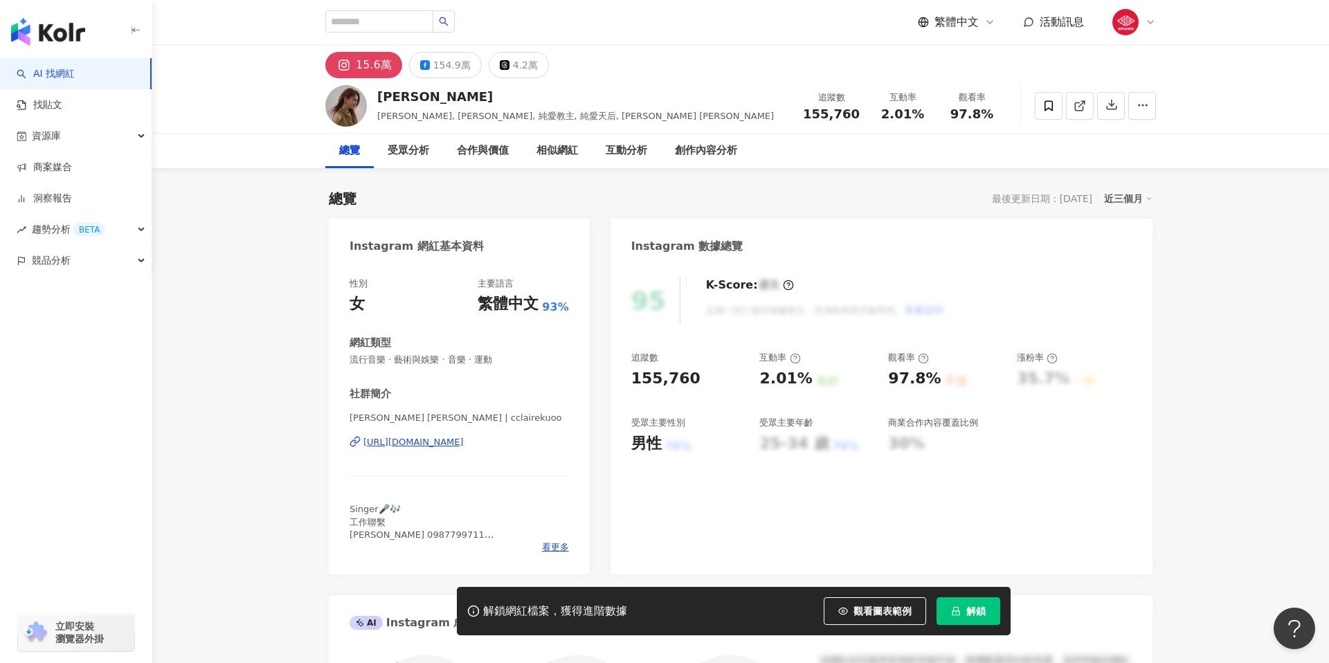
click at [464, 439] on div "https://www.instagram.com/cclairekuoo/" at bounding box center [413, 442] width 100 height 12
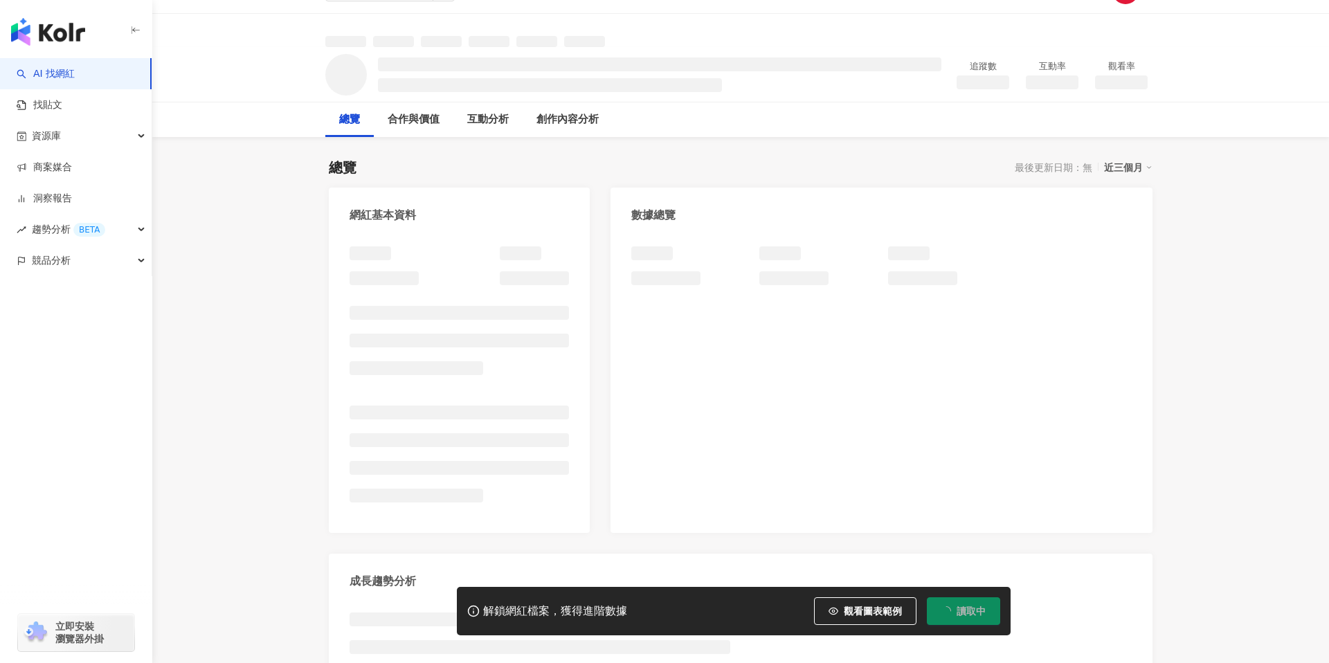
scroll to position [44, 0]
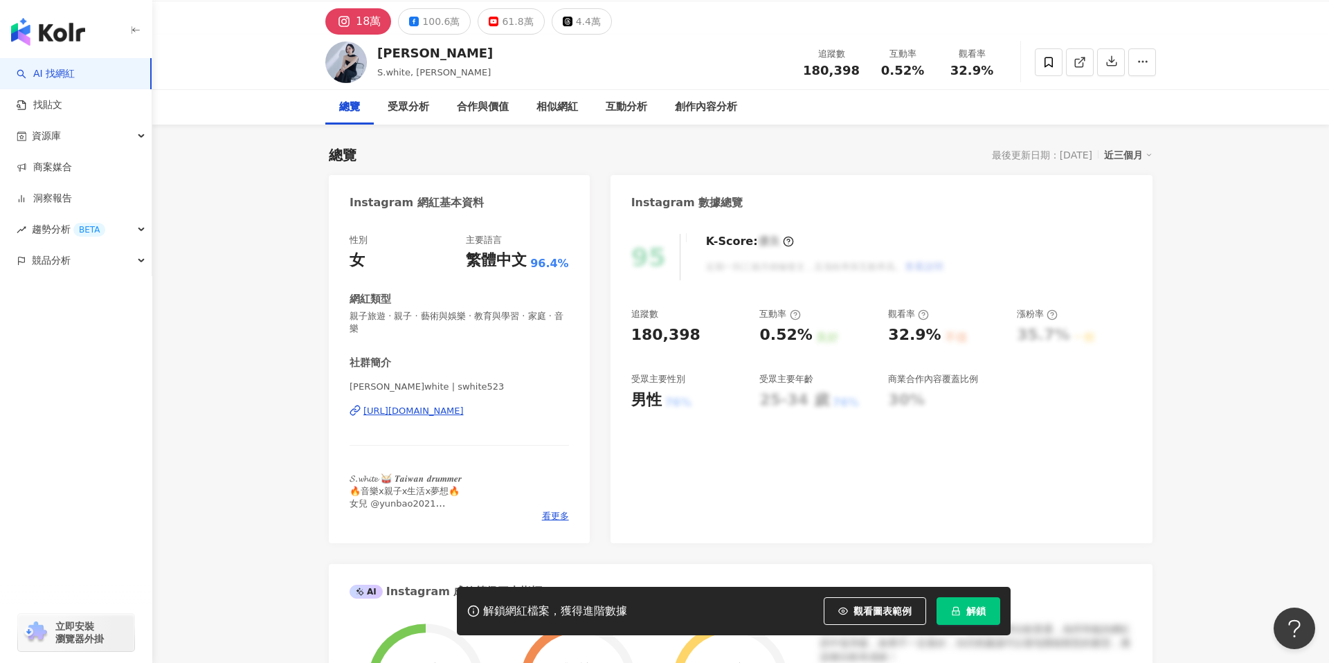
click at [460, 405] on div "https://www.instagram.com/swhite523/" at bounding box center [413, 411] width 100 height 12
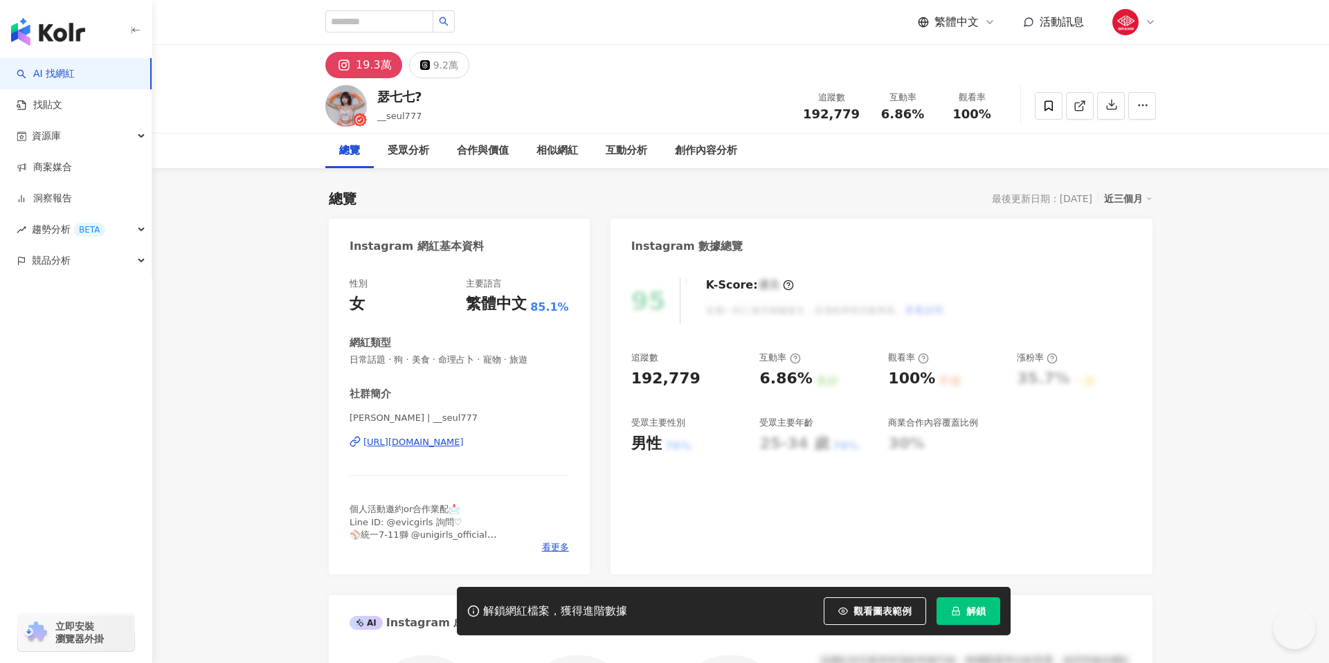
click at [975, 606] on span "解鎖" at bounding box center [975, 611] width 19 height 11
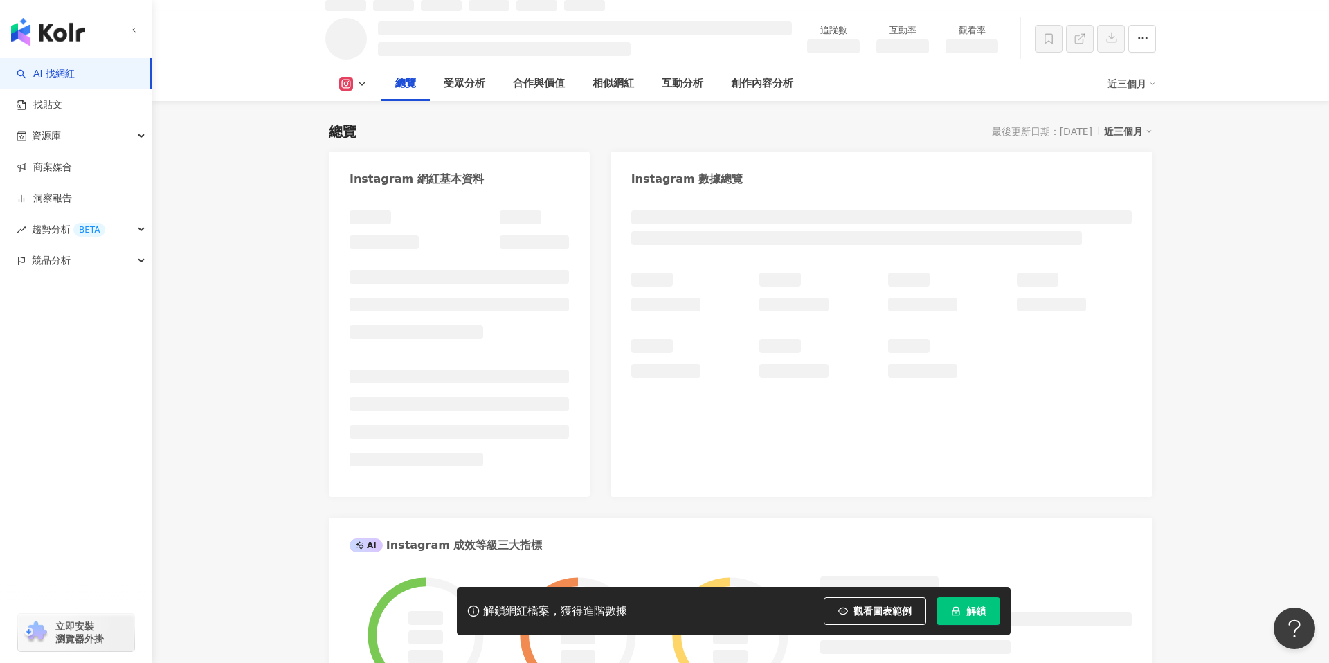
scroll to position [82, 0]
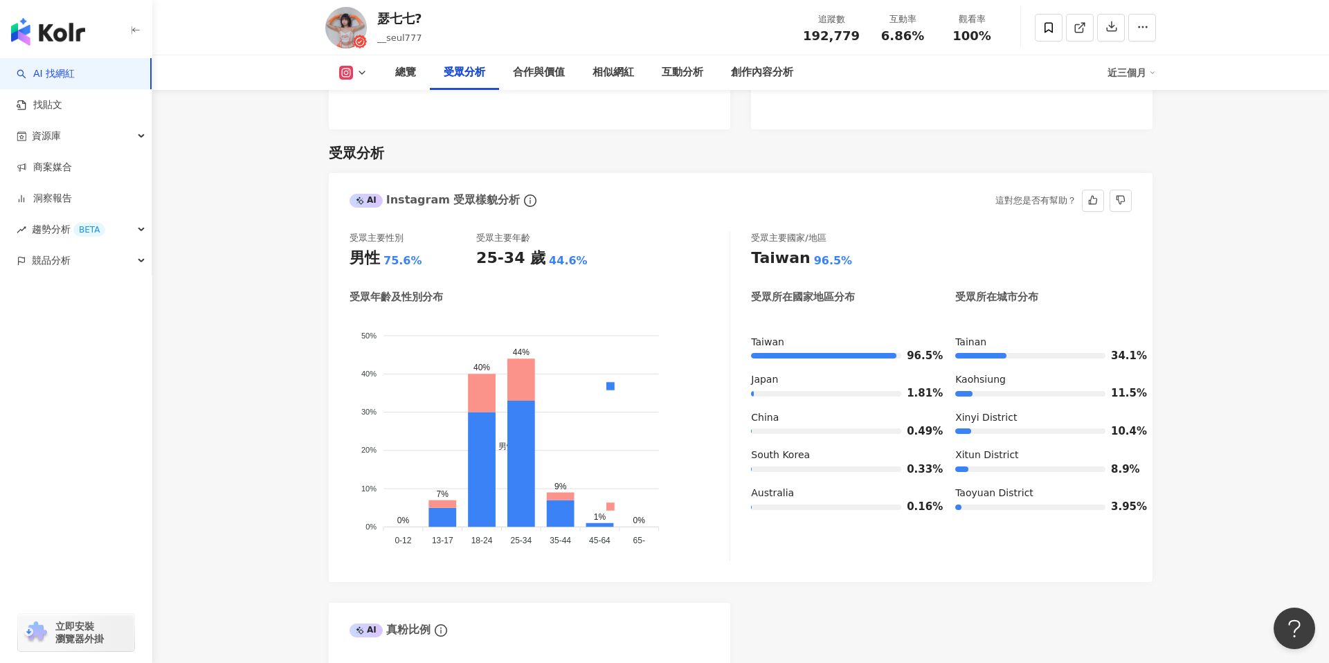
scroll to position [1136, 0]
